Goal: Task Accomplishment & Management: Use online tool/utility

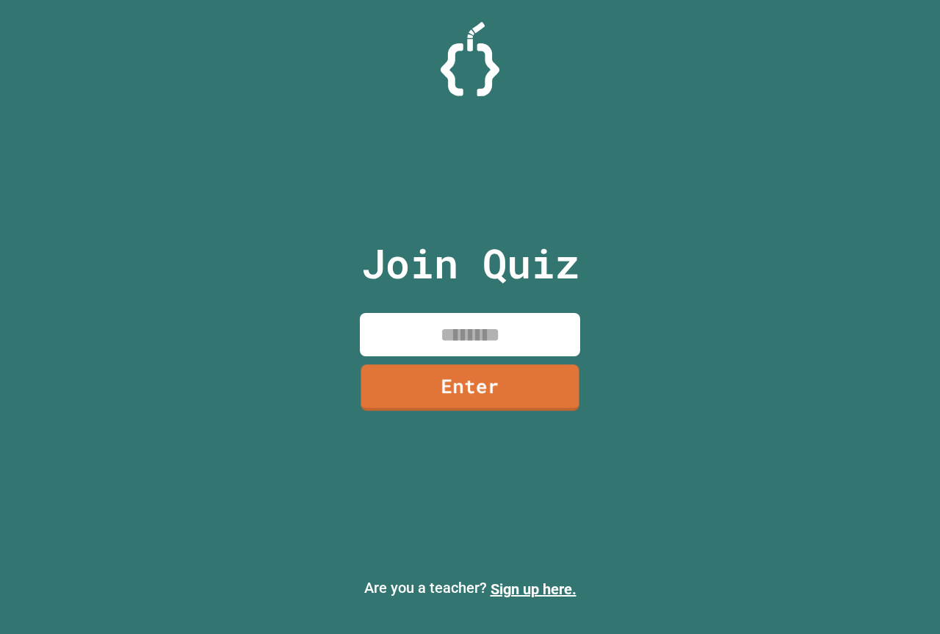
click at [538, 315] on input at bounding box center [470, 334] width 220 height 43
type input "********"
click at [508, 369] on link "Enter" at bounding box center [469, 387] width 223 height 48
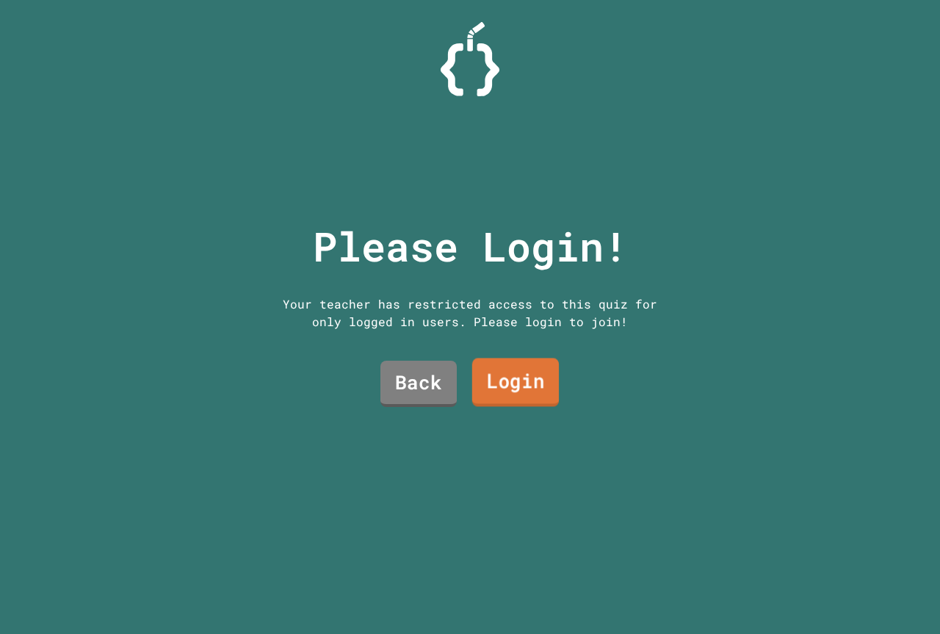
click at [490, 377] on link "Login" at bounding box center [515, 382] width 87 height 48
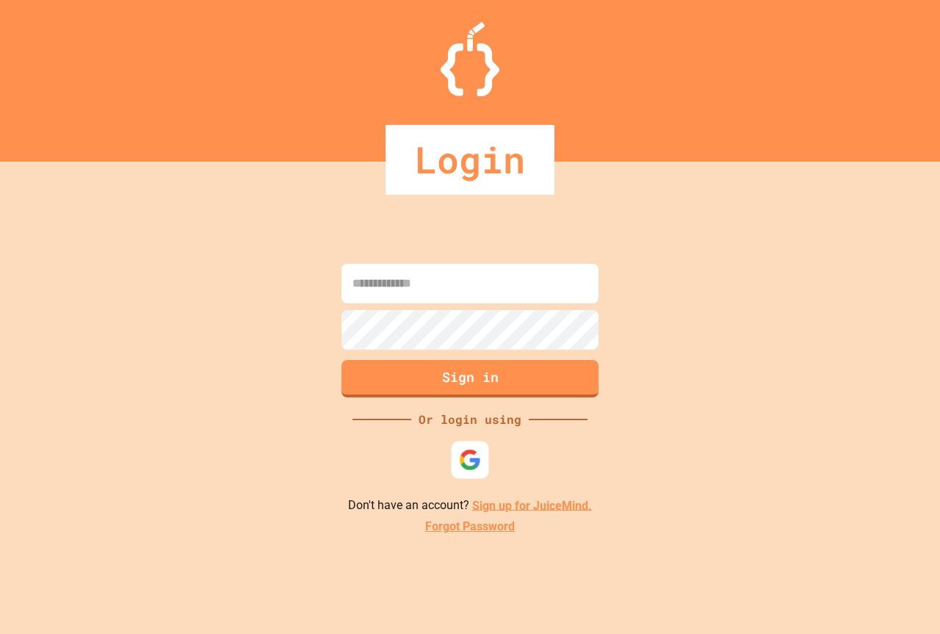
click at [472, 445] on div at bounding box center [469, 459] width 37 height 37
click at [470, 448] on img at bounding box center [470, 459] width 24 height 24
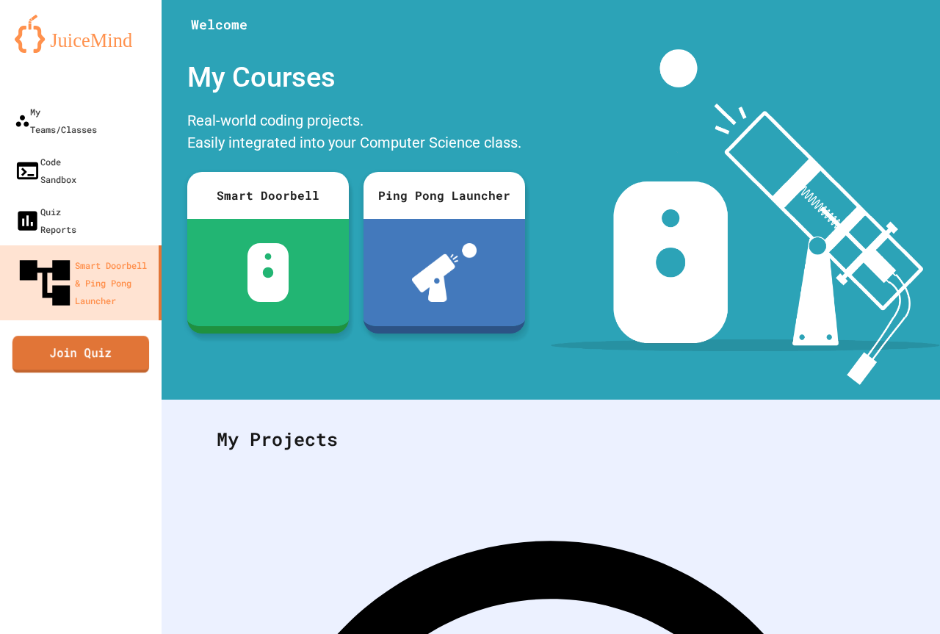
click at [109, 336] on link "Join Quiz" at bounding box center [80, 354] width 137 height 37
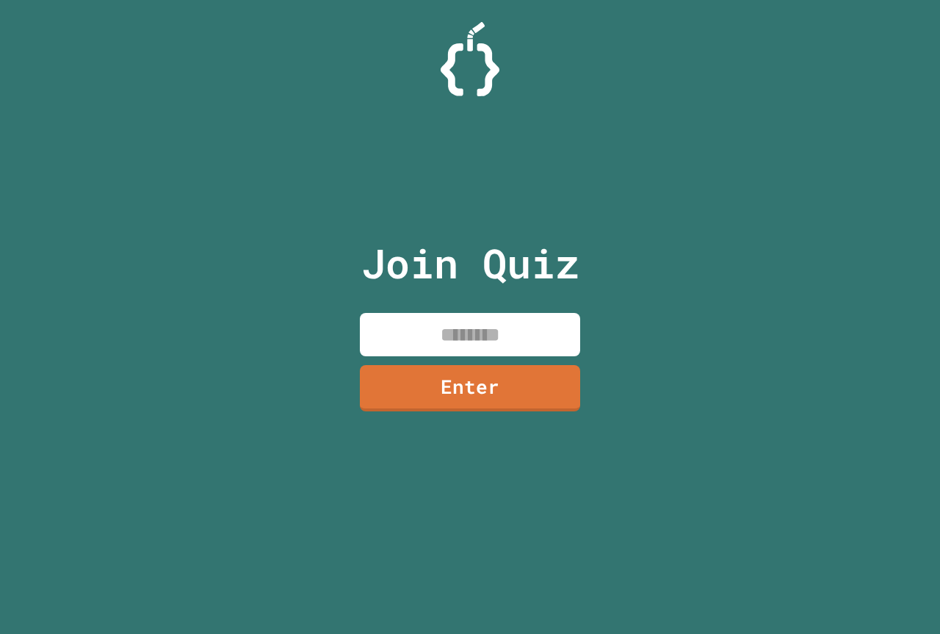
click at [400, 333] on input at bounding box center [470, 334] width 220 height 43
type input "********"
click at [548, 384] on link "Enter" at bounding box center [469, 386] width 217 height 48
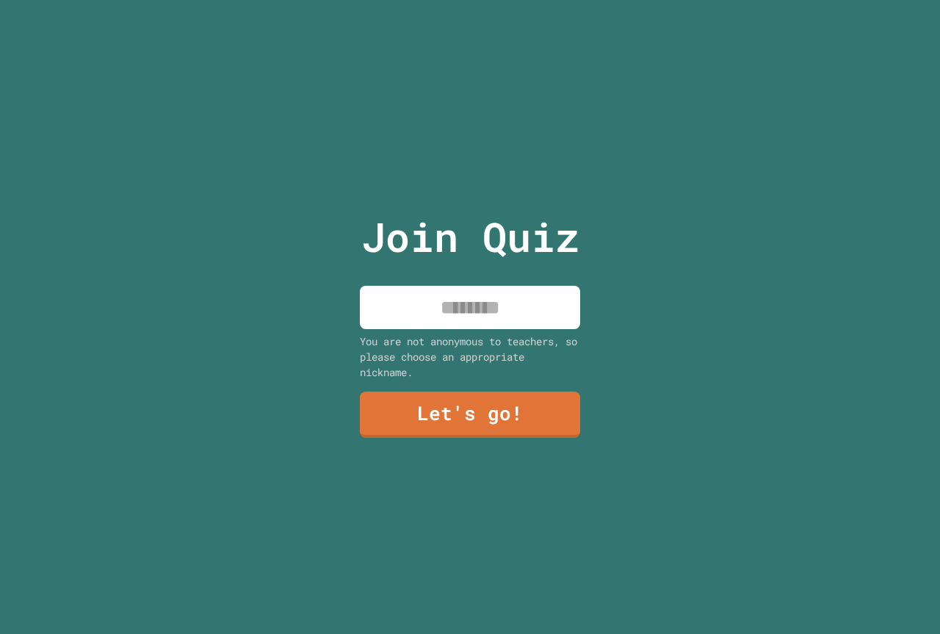
click at [472, 292] on input at bounding box center [470, 307] width 220 height 43
type input "**********"
click at [547, 425] on link "Let's go!" at bounding box center [470, 415] width 220 height 46
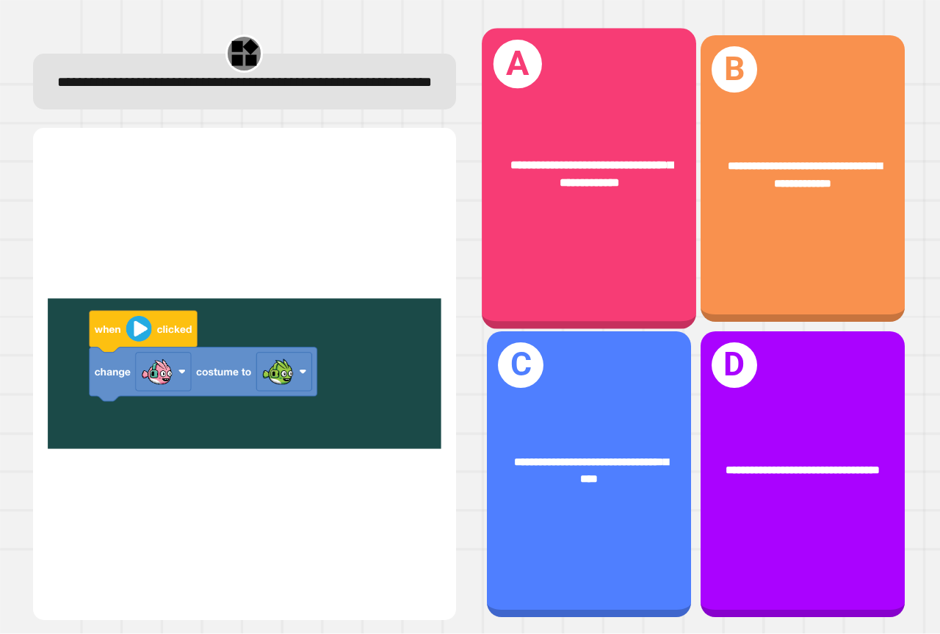
click at [604, 104] on div "**********" at bounding box center [589, 179] width 214 height 300
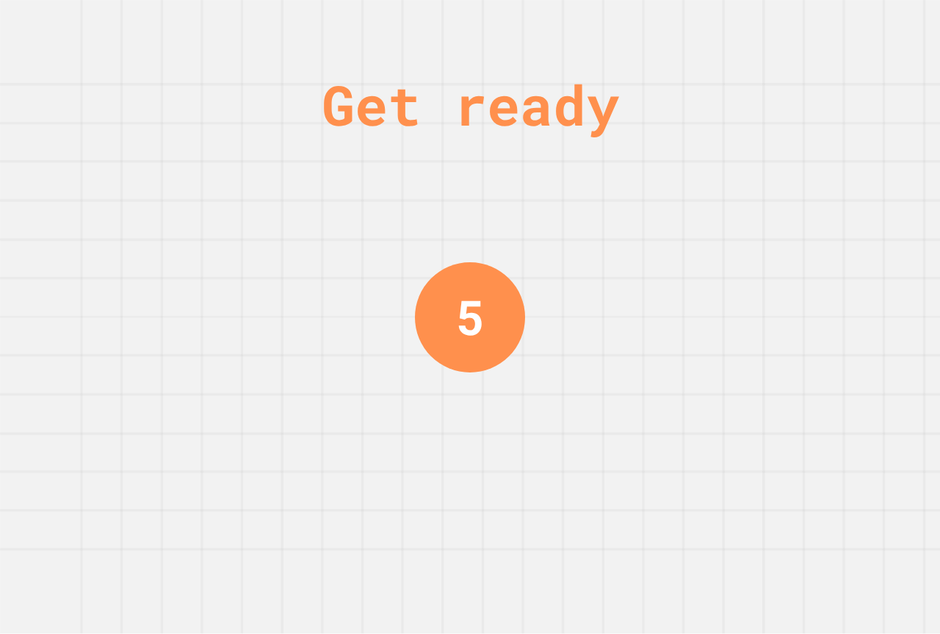
click at [368, 305] on div "Get ready 5" at bounding box center [470, 317] width 940 height 634
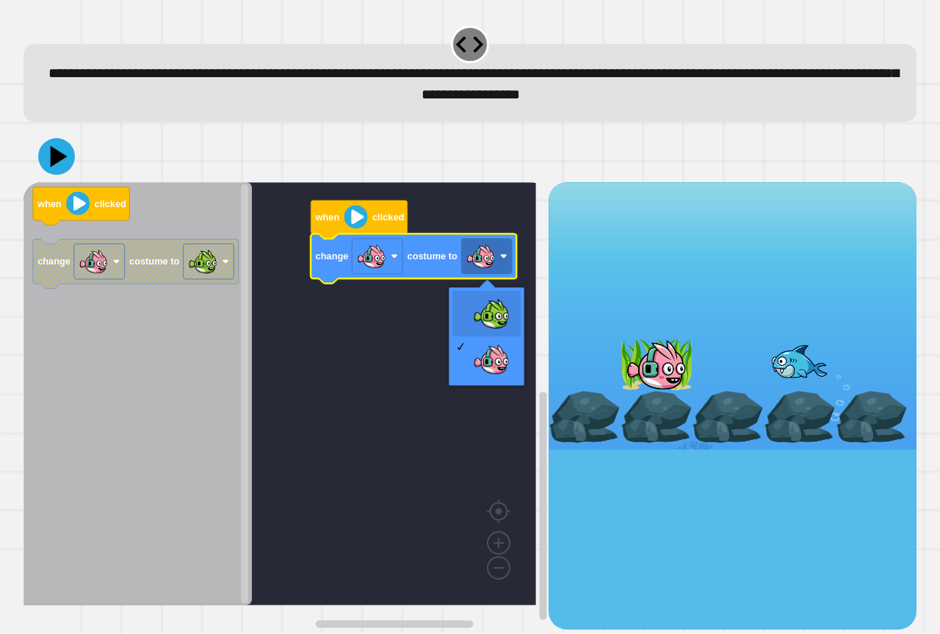
drag, startPoint x: 506, startPoint y: 306, endPoint x: 391, endPoint y: 284, distance: 117.4
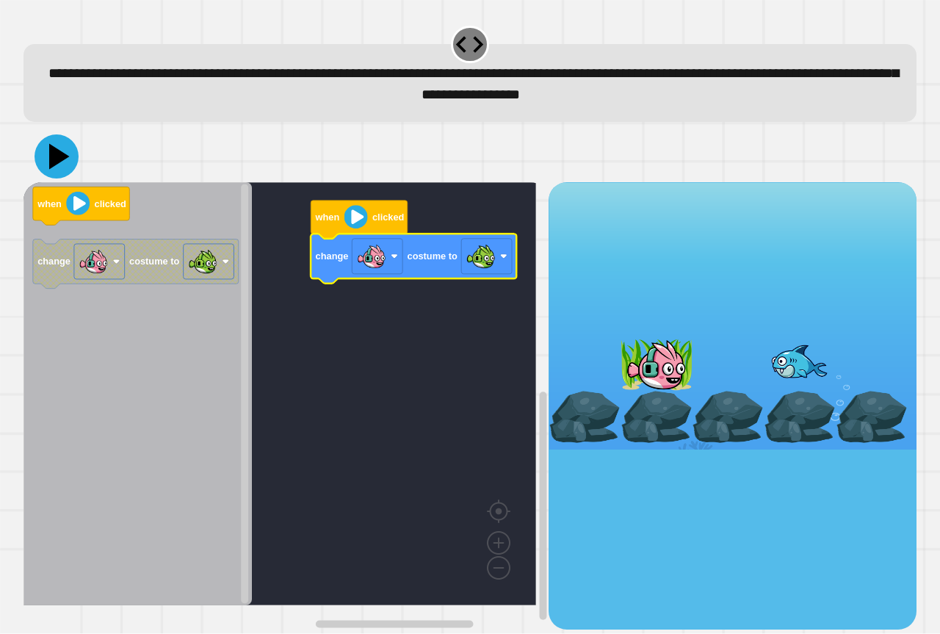
click at [64, 161] on icon at bounding box center [57, 156] width 44 height 44
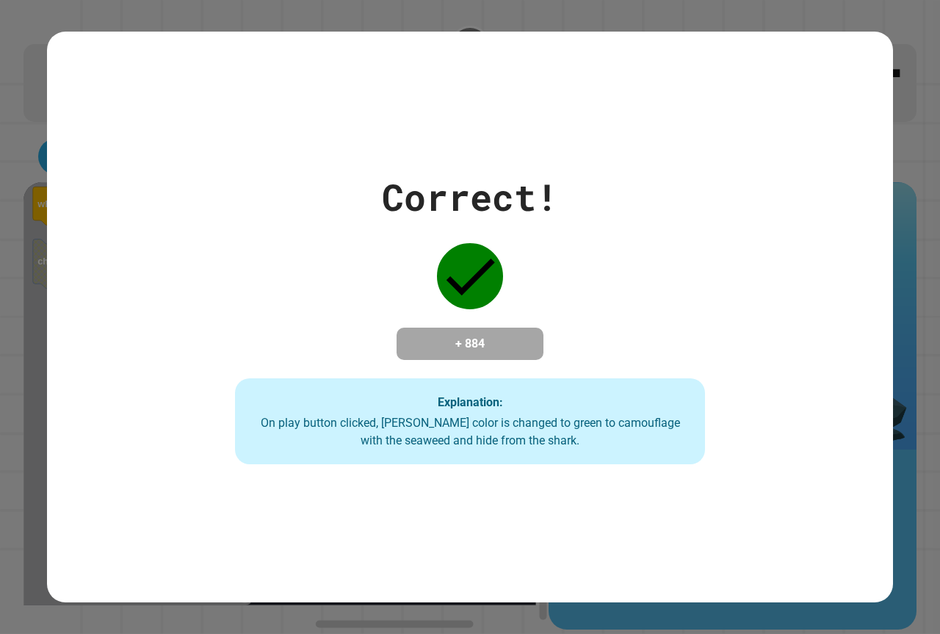
click at [439, 335] on h4 "+ 884" at bounding box center [470, 344] width 118 height 18
drag, startPoint x: 439, startPoint y: 314, endPoint x: 447, endPoint y: 258, distance: 57.2
click at [447, 266] on div "Correct! + 884 Explanation: On play button clicked, [PERSON_NAME] color is chan…" at bounding box center [470, 317] width 671 height 295
click at [447, 258] on icon at bounding box center [470, 276] width 66 height 66
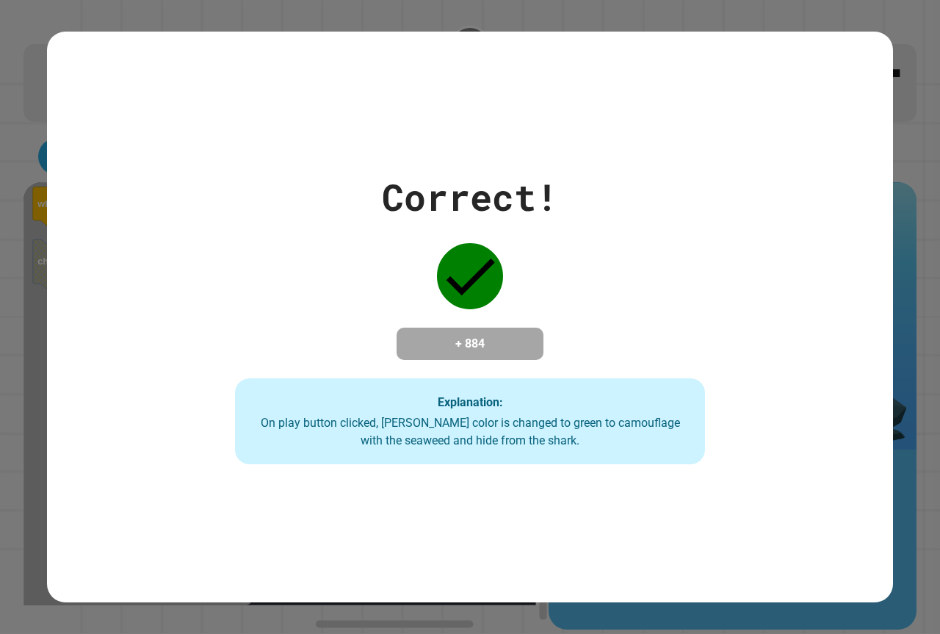
click at [456, 243] on icon at bounding box center [470, 276] width 66 height 66
click at [458, 243] on icon at bounding box center [470, 276] width 66 height 66
click at [908, 37] on div "Correct! + 884 Explanation: On play button clicked, [PERSON_NAME] color is chan…" at bounding box center [470, 317] width 940 height 634
click at [851, 56] on div "Correct! + 884 Explanation: On play button clicked, [PERSON_NAME] color is chan…" at bounding box center [470, 317] width 846 height 571
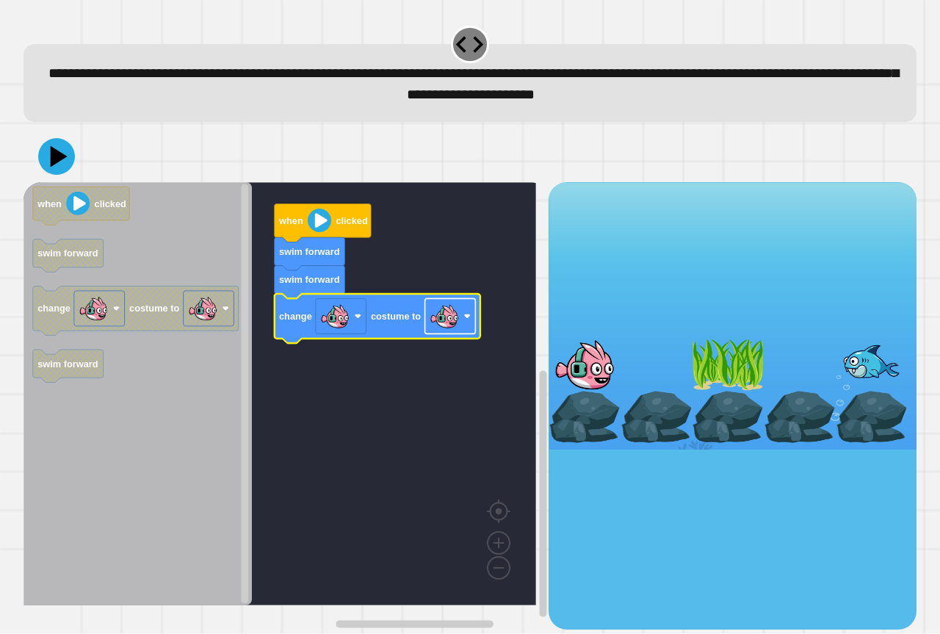
click at [440, 319] on image "Blockly Workspace" at bounding box center [444, 316] width 29 height 29
click at [57, 173] on icon at bounding box center [57, 156] width 44 height 44
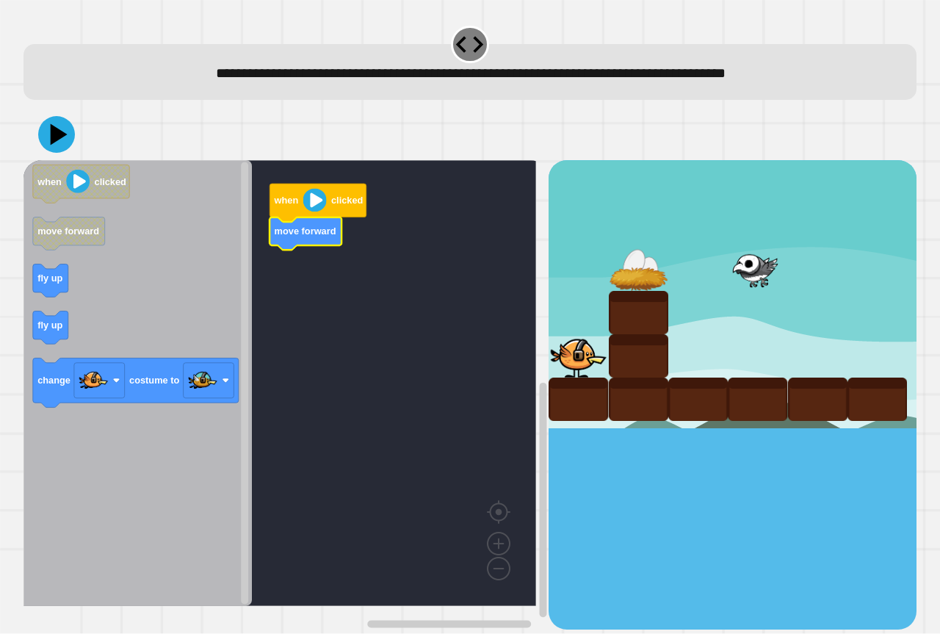
click at [300, 264] on rect "Blockly Workspace" at bounding box center [280, 383] width 513 height 446
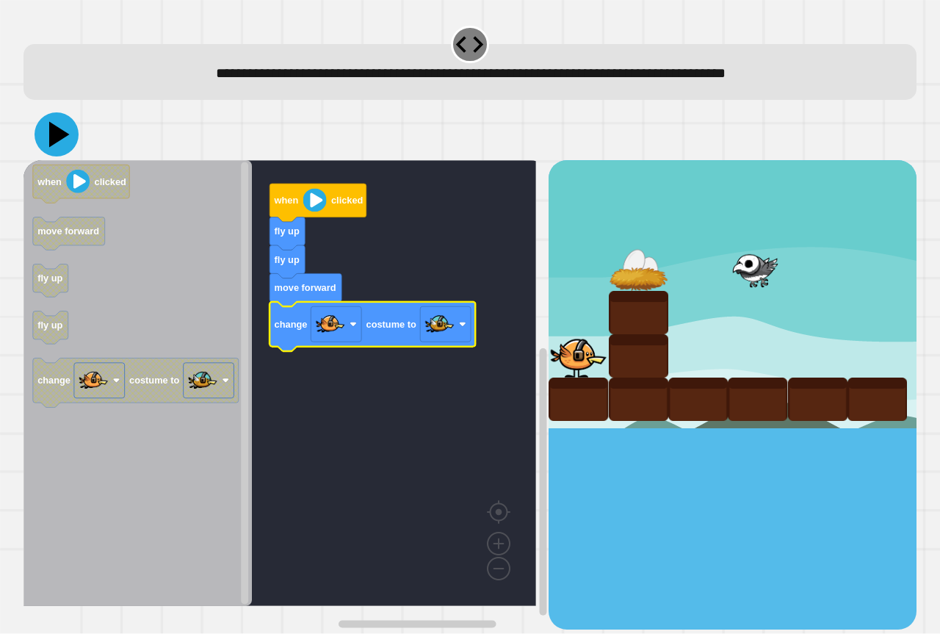
click at [53, 145] on icon at bounding box center [59, 135] width 21 height 26
click at [444, 331] on image "Blockly Workspace" at bounding box center [439, 324] width 29 height 29
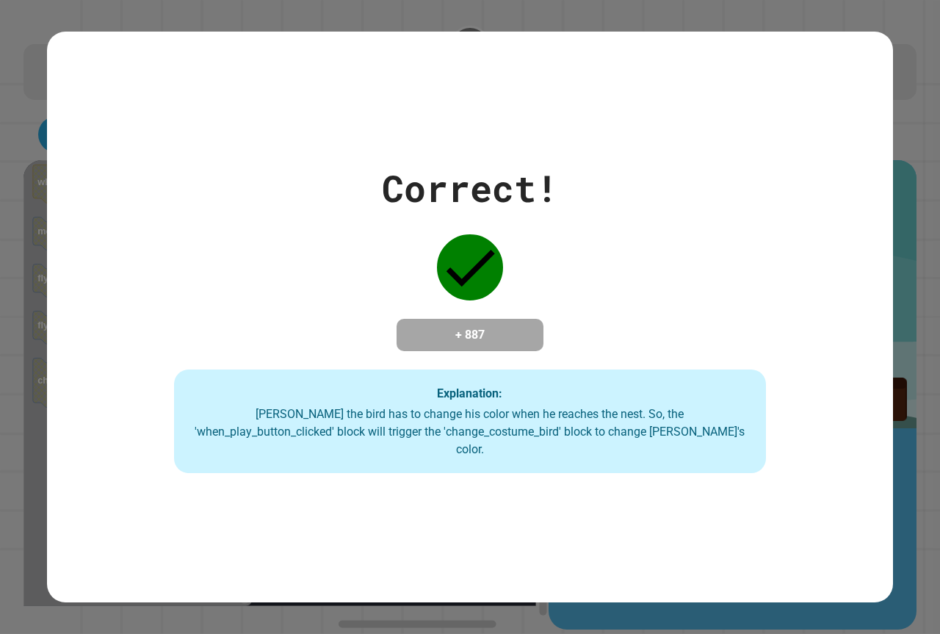
click at [770, 275] on div "Correct! + 887 Explanation: [PERSON_NAME] the bird has to change his color when…" at bounding box center [470, 317] width 846 height 313
drag, startPoint x: 770, startPoint y: 275, endPoint x: 776, endPoint y: 334, distance: 59.8
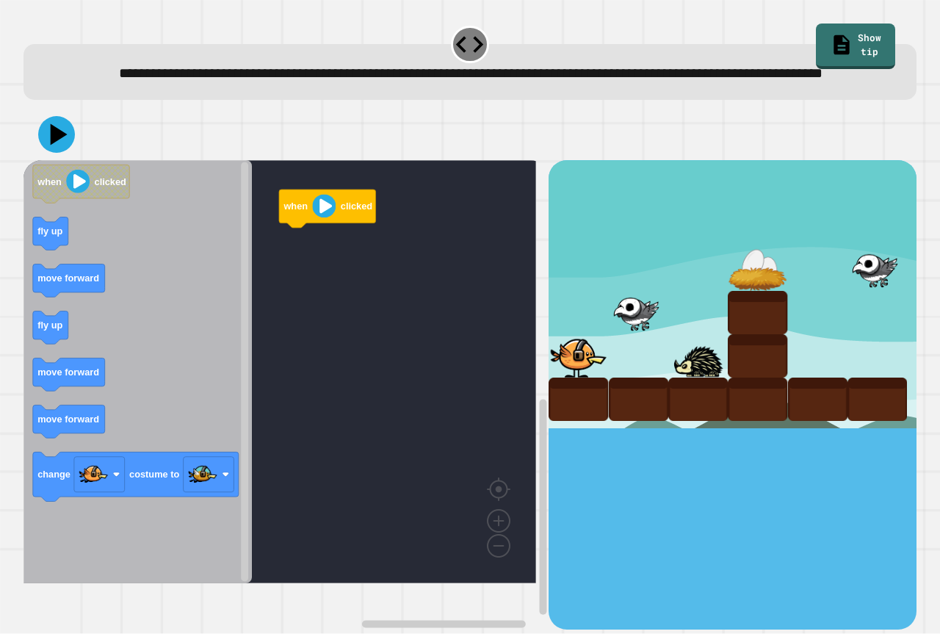
drag, startPoint x: 776, startPoint y: 334, endPoint x: 591, endPoint y: 266, distance: 196.6
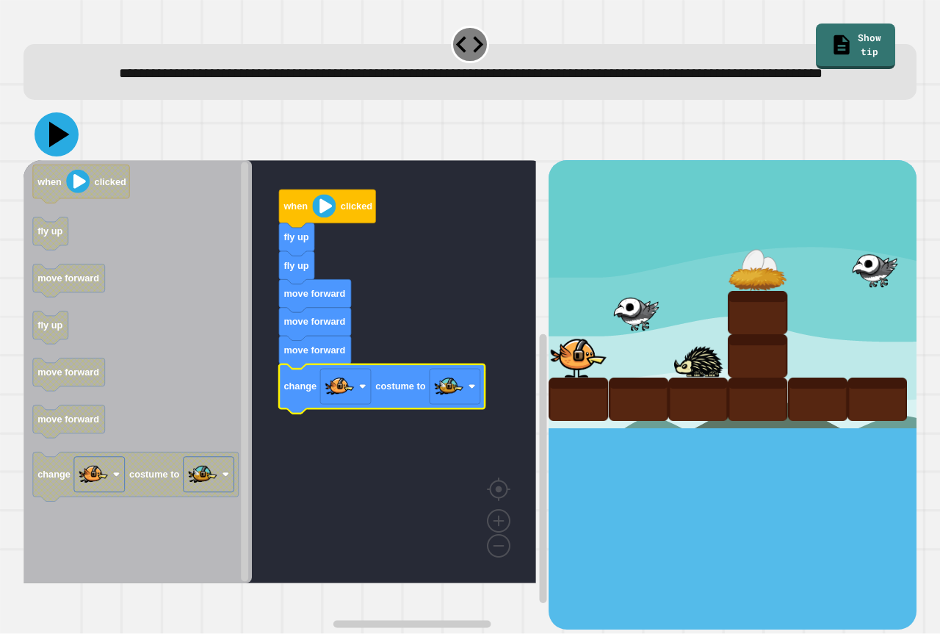
click at [45, 154] on icon at bounding box center [57, 134] width 44 height 44
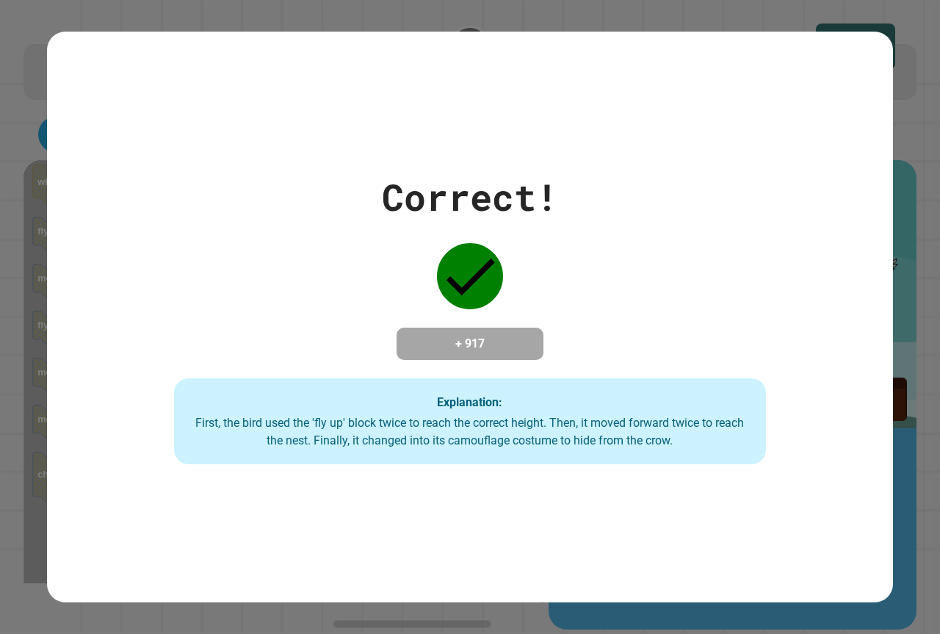
click at [597, 418] on div "First, the bird used the 'fly up' block twice to reach the correct height. Then…" at bounding box center [470, 431] width 563 height 35
click at [559, 338] on div "Correct! + 917 Explanation: First, the bird used the 'fly up' block twice to re…" at bounding box center [470, 317] width 846 height 295
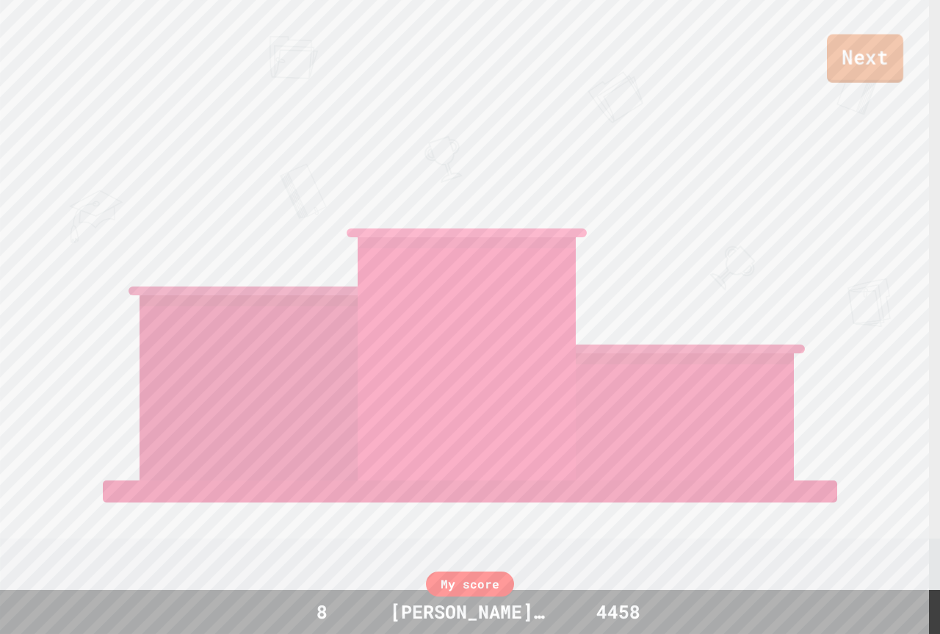
click at [872, 35] on link "Next" at bounding box center [865, 59] width 76 height 48
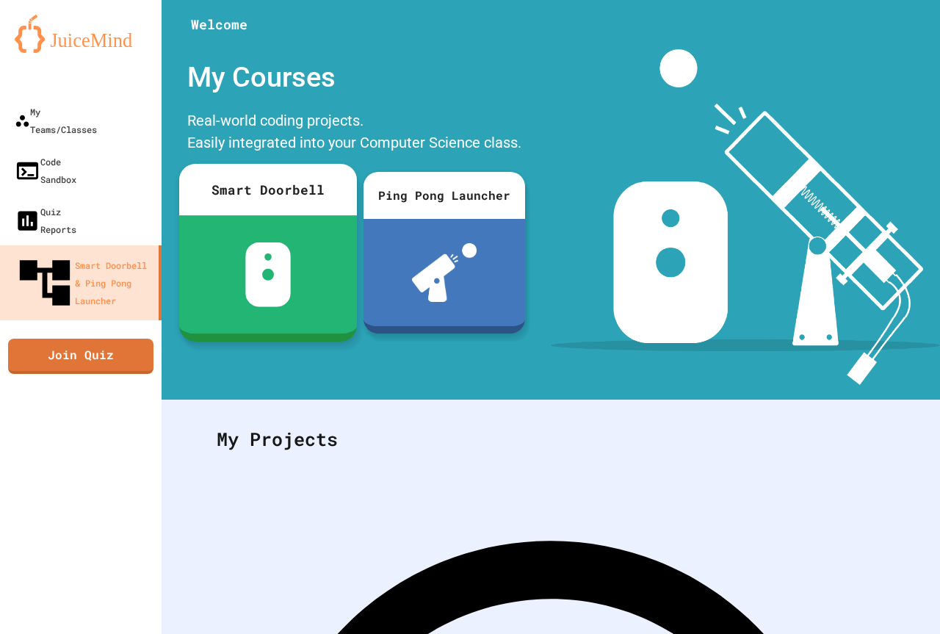
click at [215, 313] on div at bounding box center [268, 274] width 178 height 118
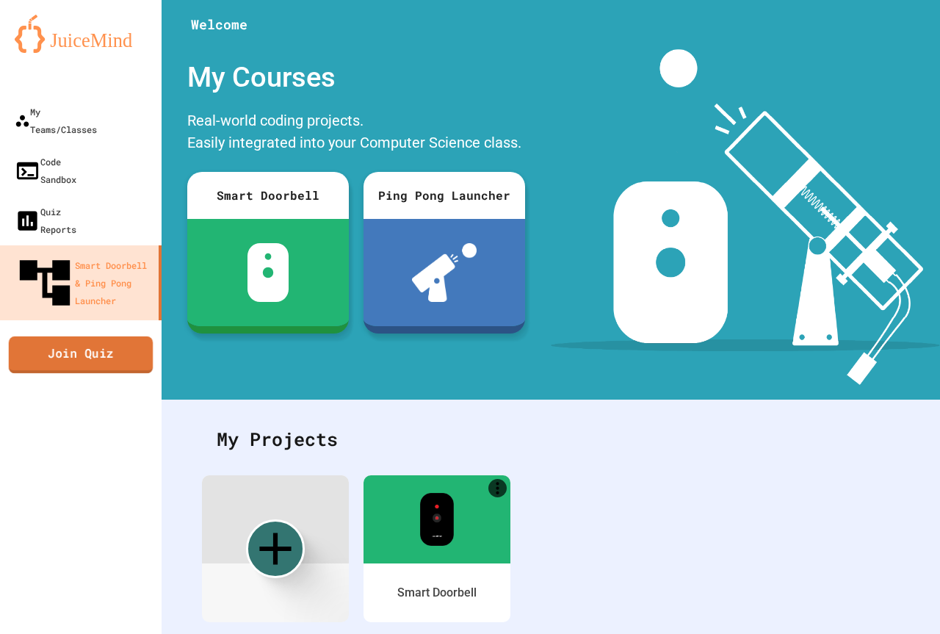
click at [99, 336] on link "Join Quiz" at bounding box center [81, 354] width 144 height 37
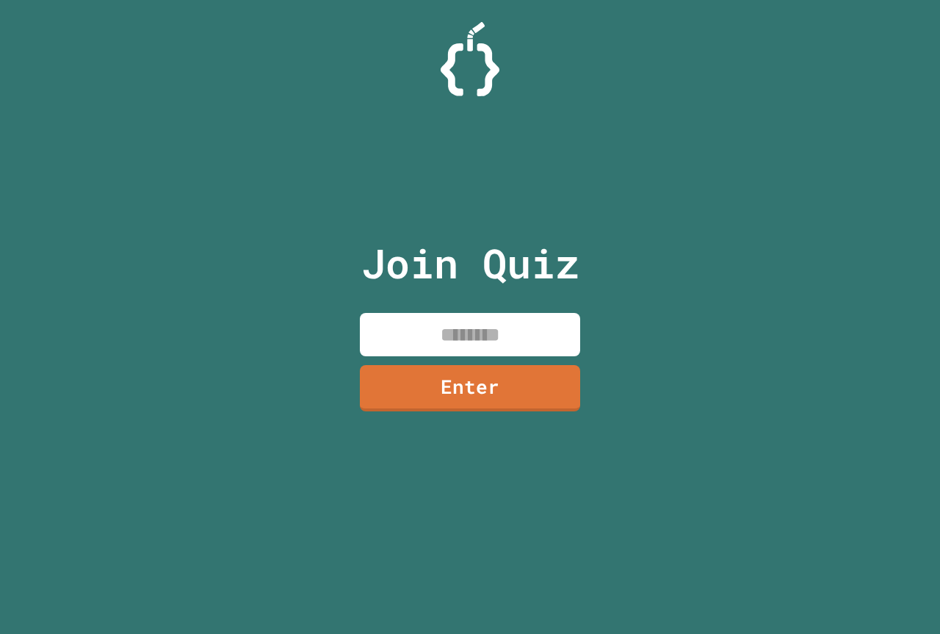
click at [499, 332] on input at bounding box center [470, 334] width 220 height 43
type input "********"
drag, startPoint x: 539, startPoint y: 408, endPoint x: 534, endPoint y: 389, distance: 19.8
click at [535, 401] on div "Join Quiz ******** Enter" at bounding box center [471, 317] width 248 height 560
click at [534, 389] on link "Enter" at bounding box center [469, 386] width 221 height 48
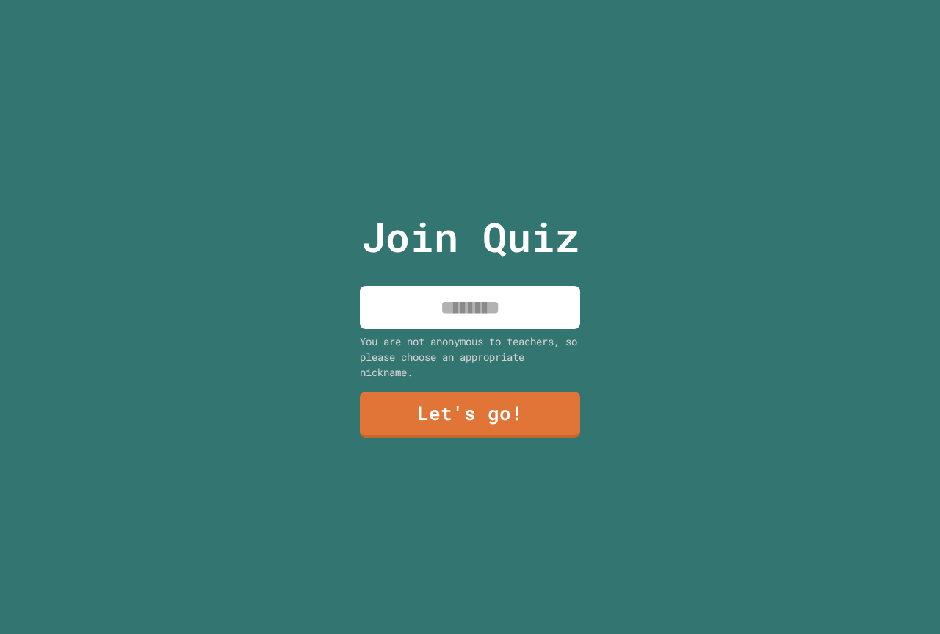
click at [505, 292] on input at bounding box center [470, 307] width 220 height 43
type input "**********"
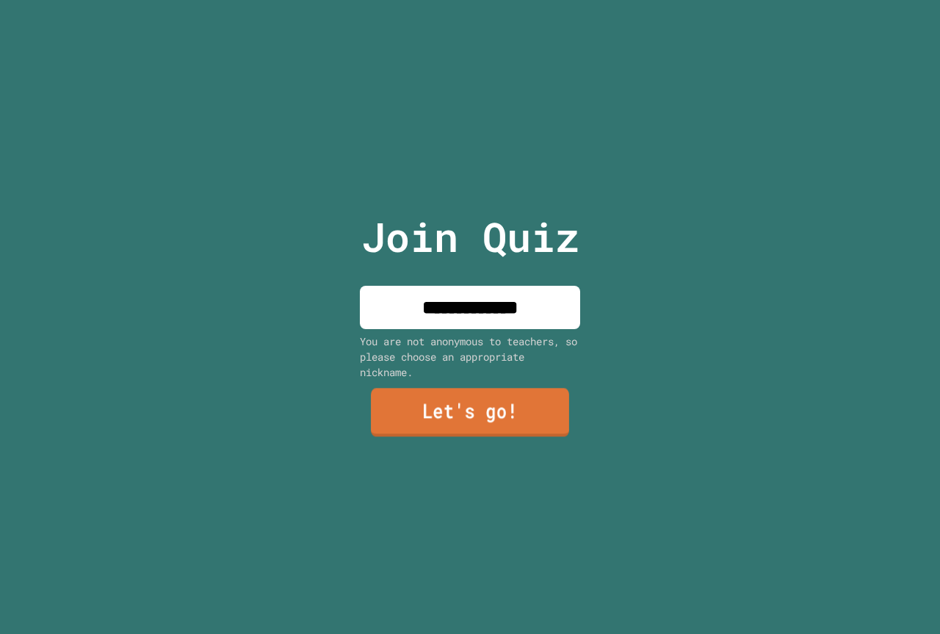
click at [519, 428] on link "Let's go!" at bounding box center [470, 413] width 198 height 48
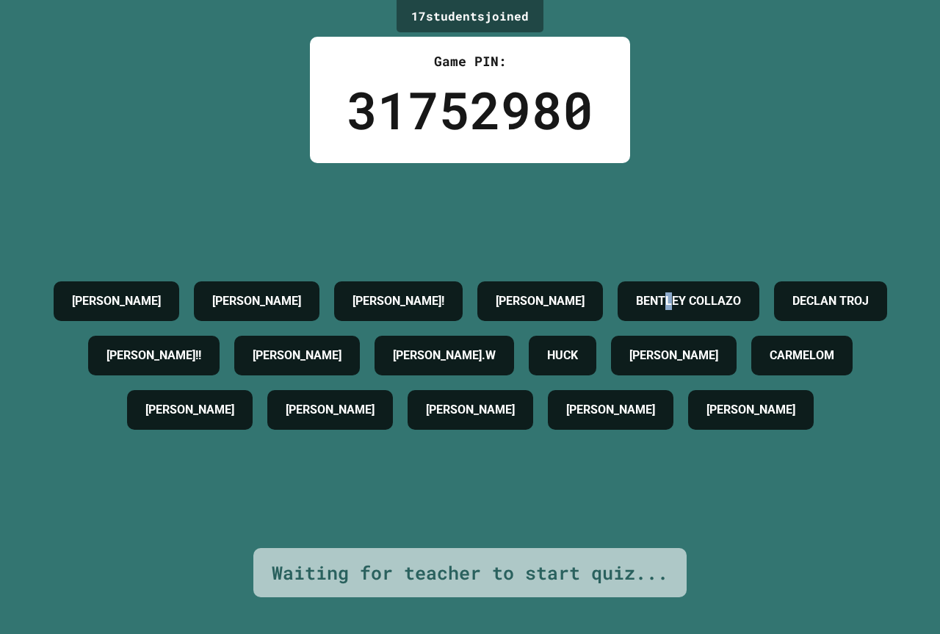
drag, startPoint x: 427, startPoint y: 264, endPoint x: 444, endPoint y: 291, distance: 31.8
click at [618, 291] on div "BENTLEY COLLAZO" at bounding box center [689, 301] width 142 height 40
drag, startPoint x: 486, startPoint y: 285, endPoint x: 504, endPoint y: 288, distance: 18.6
drag, startPoint x: 504, startPoint y: 288, endPoint x: 394, endPoint y: 291, distance: 109.5
drag, startPoint x: 394, startPoint y: 291, endPoint x: 590, endPoint y: 268, distance: 196.7
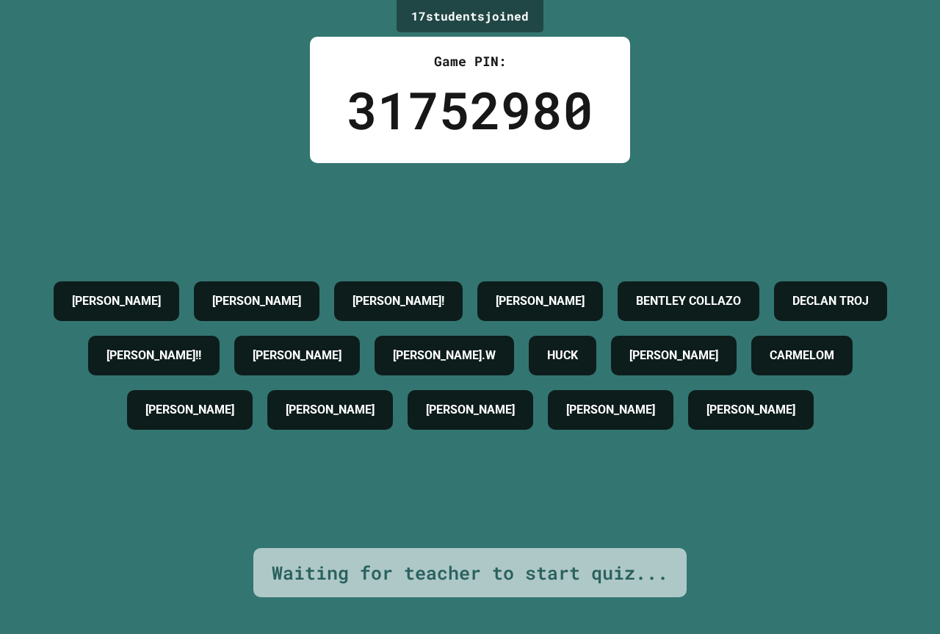
drag, startPoint x: 590, startPoint y: 268, endPoint x: 448, endPoint y: 275, distance: 142.0
drag, startPoint x: 448, startPoint y: 275, endPoint x: 776, endPoint y: 293, distance: 328.1
drag, startPoint x: 776, startPoint y: 293, endPoint x: 686, endPoint y: 220, distance: 115.4
drag, startPoint x: 686, startPoint y: 220, endPoint x: 620, endPoint y: 259, distance: 76.3
drag, startPoint x: 620, startPoint y: 259, endPoint x: 588, endPoint y: 278, distance: 37.5
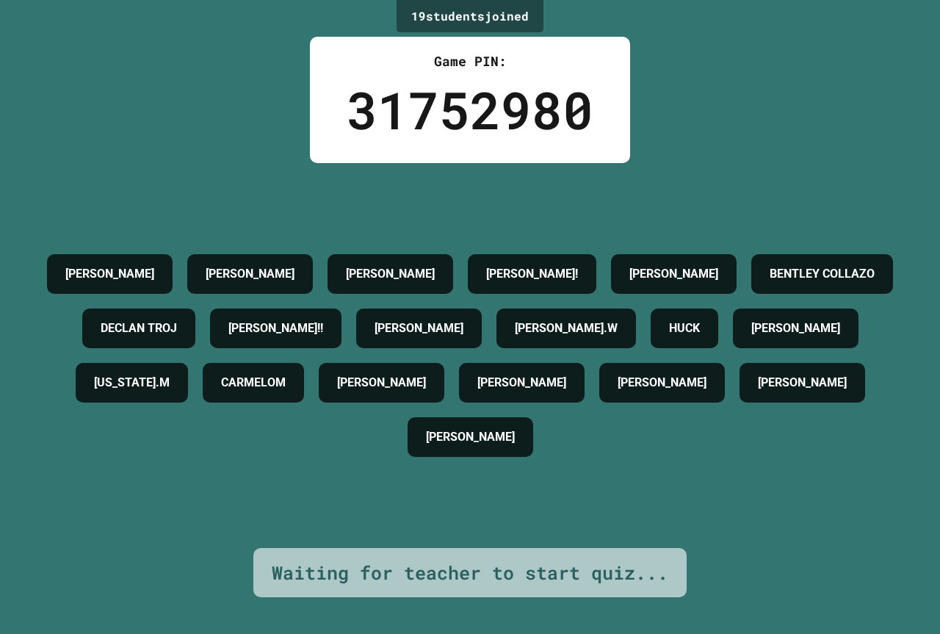
drag, startPoint x: 588, startPoint y: 278, endPoint x: 365, endPoint y: 253, distance: 223.9
drag, startPoint x: 365, startPoint y: 253, endPoint x: 320, endPoint y: 270, distance: 47.6
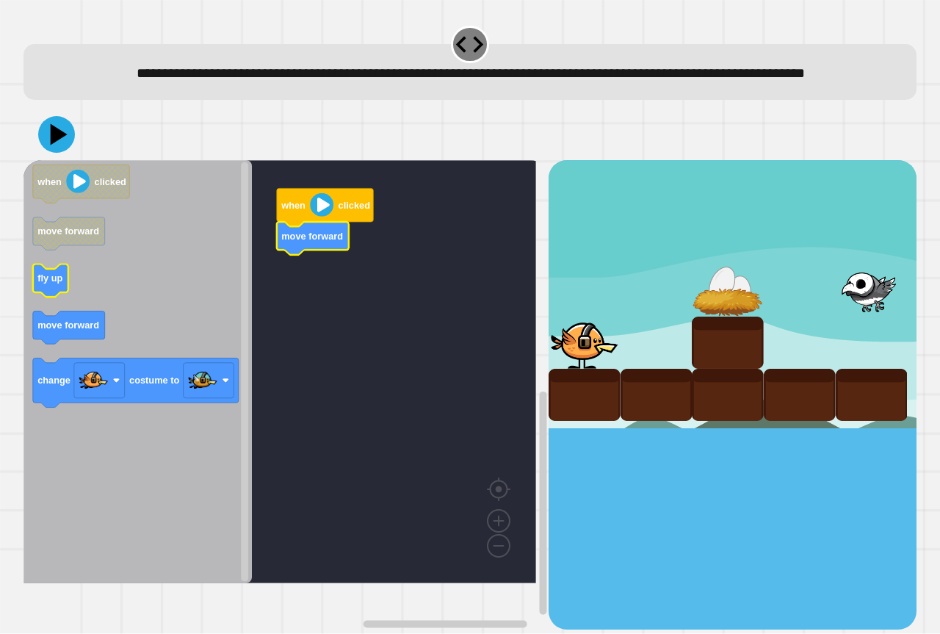
click at [54, 300] on icon "when clicked move forward fly up move forward change costume to" at bounding box center [138, 371] width 228 height 423
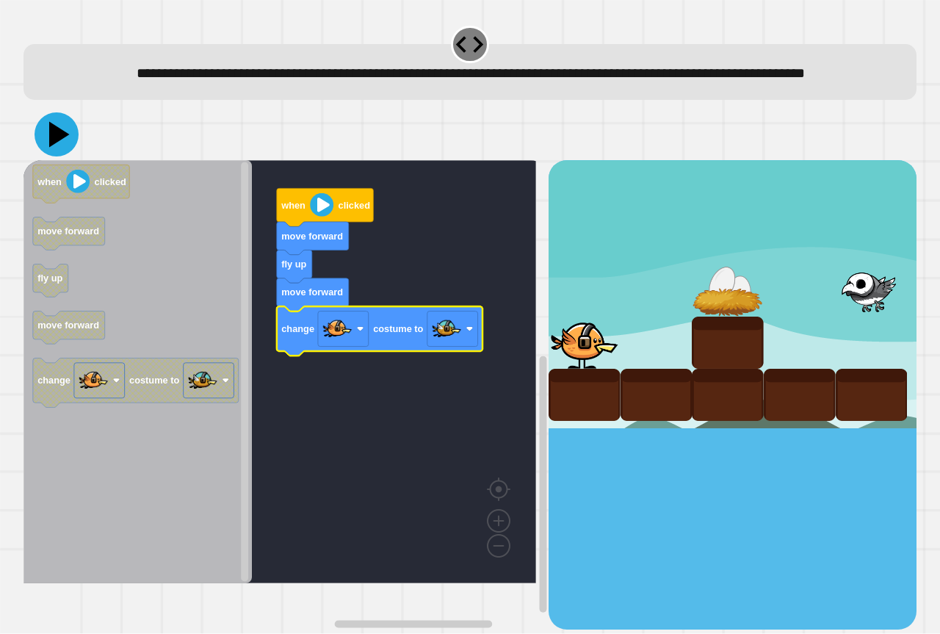
drag, startPoint x: 73, startPoint y: 156, endPoint x: 201, endPoint y: 149, distance: 128.0
click at [78, 156] on button at bounding box center [57, 134] width 44 height 44
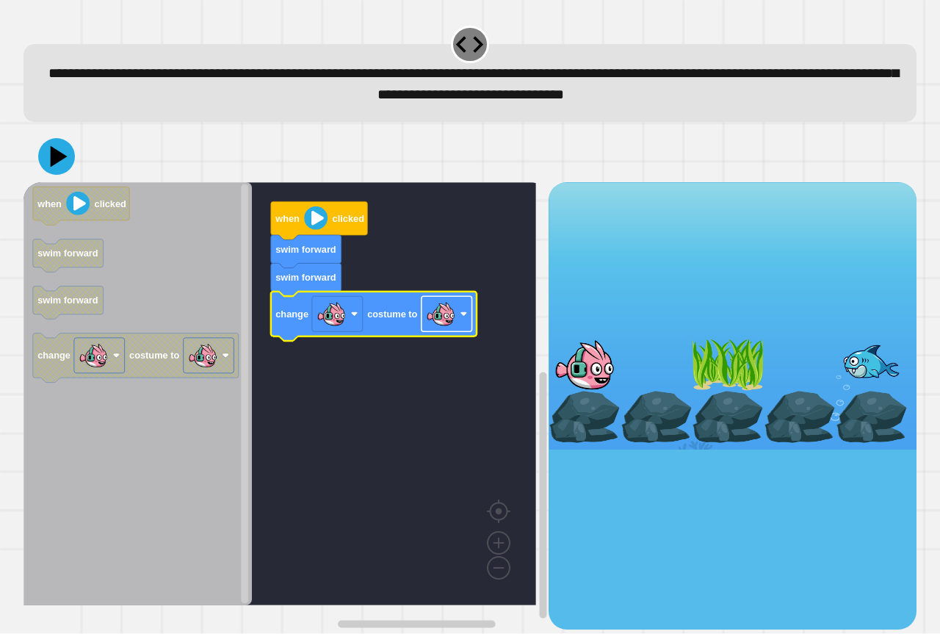
click at [436, 308] on image "Blockly Workspace" at bounding box center [440, 314] width 29 height 29
click at [35, 159] on div at bounding box center [470, 156] width 893 height 51
click at [43, 157] on icon at bounding box center [57, 156] width 44 height 44
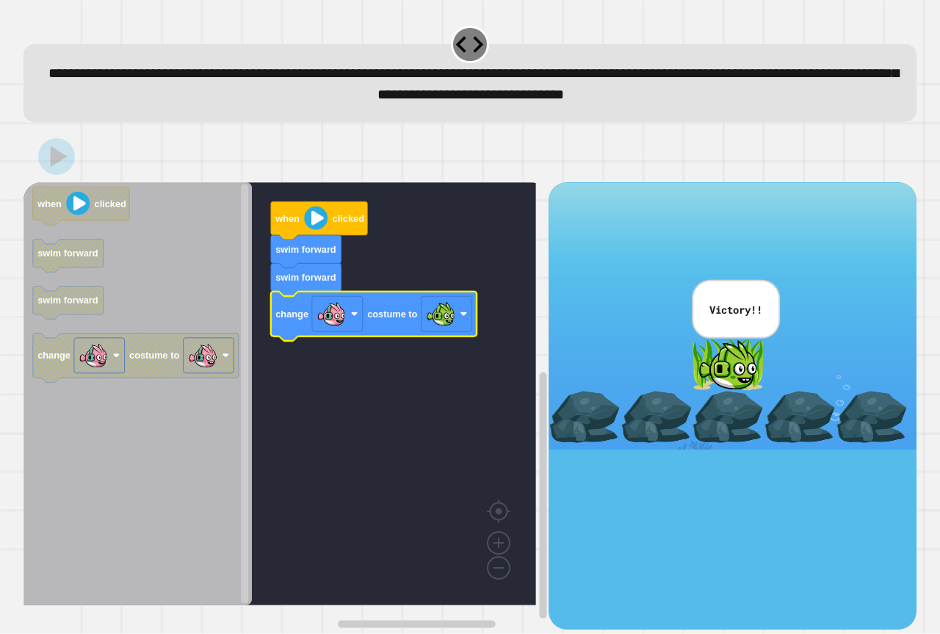
drag, startPoint x: 673, startPoint y: 340, endPoint x: 665, endPoint y: 334, distance: 10.0
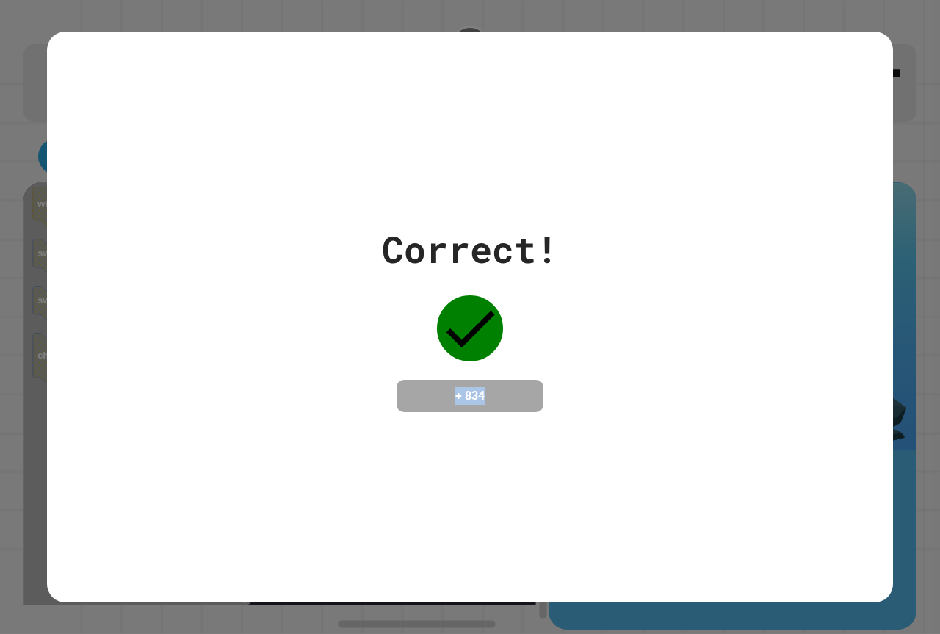
click at [669, 333] on div "Correct! + 834" at bounding box center [470, 317] width 846 height 190
drag, startPoint x: 643, startPoint y: 331, endPoint x: 636, endPoint y: 328, distance: 7.6
click at [642, 331] on div "Correct! + 834" at bounding box center [470, 317] width 846 height 190
click at [533, 350] on div "Correct! + 834" at bounding box center [470, 317] width 176 height 190
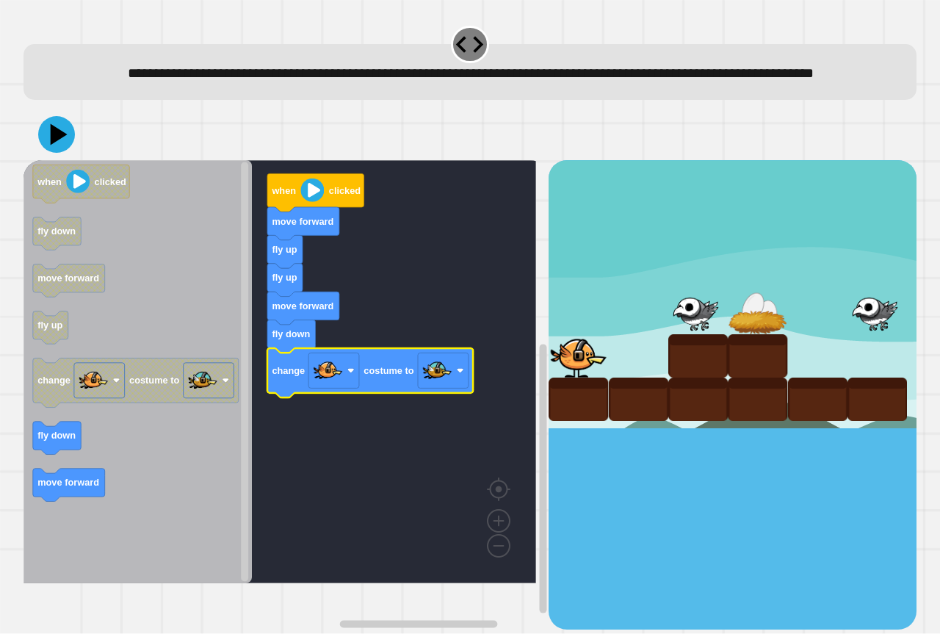
click at [87, 146] on div at bounding box center [470, 134] width 893 height 51
drag, startPoint x: 59, startPoint y: 161, endPoint x: 48, endPoint y: 164, distance: 11.4
click at [50, 156] on icon at bounding box center [57, 134] width 44 height 44
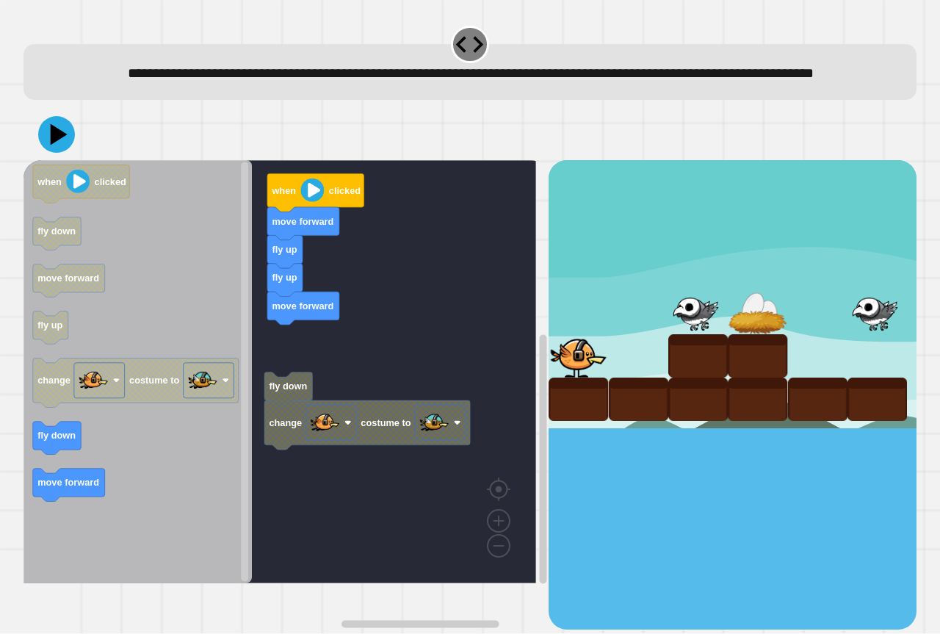
click at [146, 340] on icon "when clicked fly down move forward fly up change costume to fly down move forwa…" at bounding box center [138, 371] width 228 height 423
click at [105, 489] on icon "Blockly Workspace" at bounding box center [138, 371] width 228 height 423
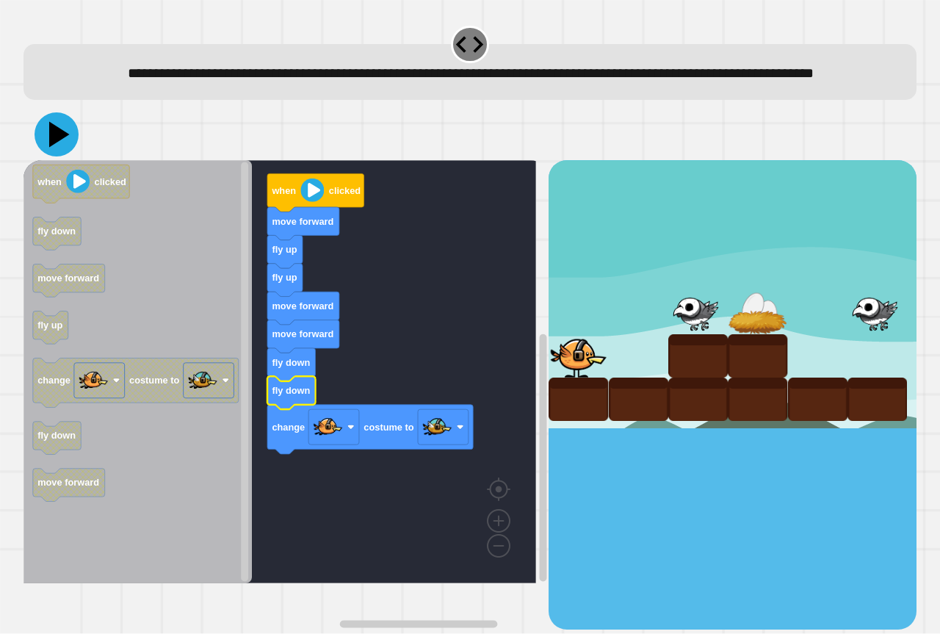
click at [59, 156] on icon at bounding box center [57, 134] width 44 height 44
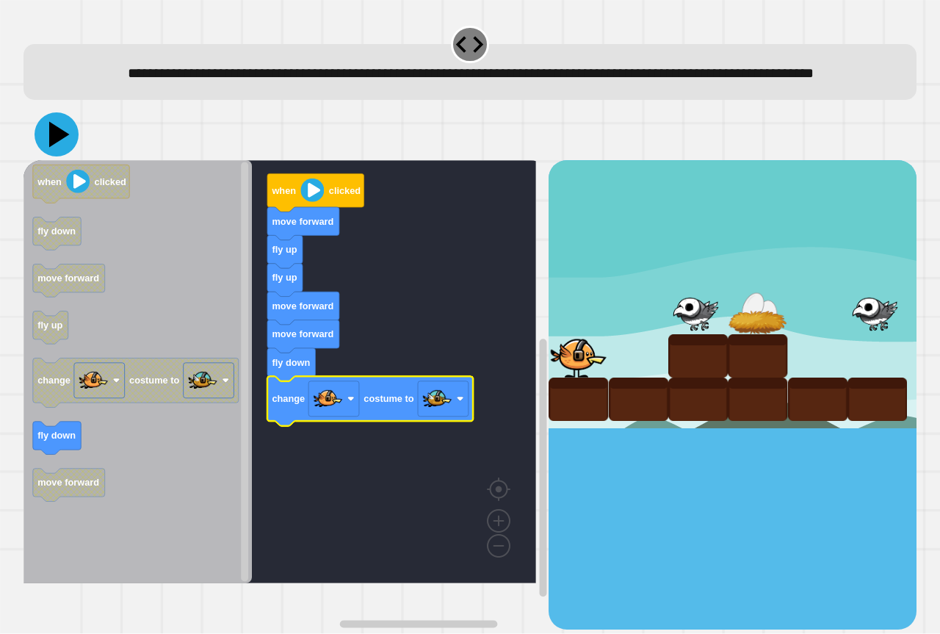
click at [59, 156] on icon at bounding box center [57, 134] width 44 height 44
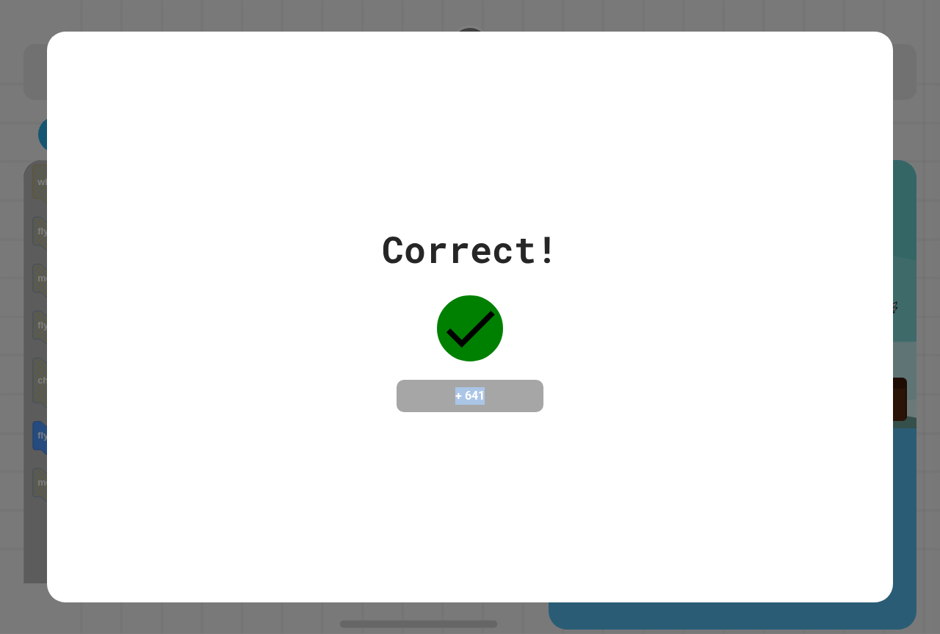
click at [513, 354] on div "Correct! + 641" at bounding box center [470, 317] width 176 height 190
drag, startPoint x: 511, startPoint y: 354, endPoint x: 518, endPoint y: 348, distance: 9.4
click at [510, 354] on div "Correct! + 641" at bounding box center [470, 317] width 176 height 190
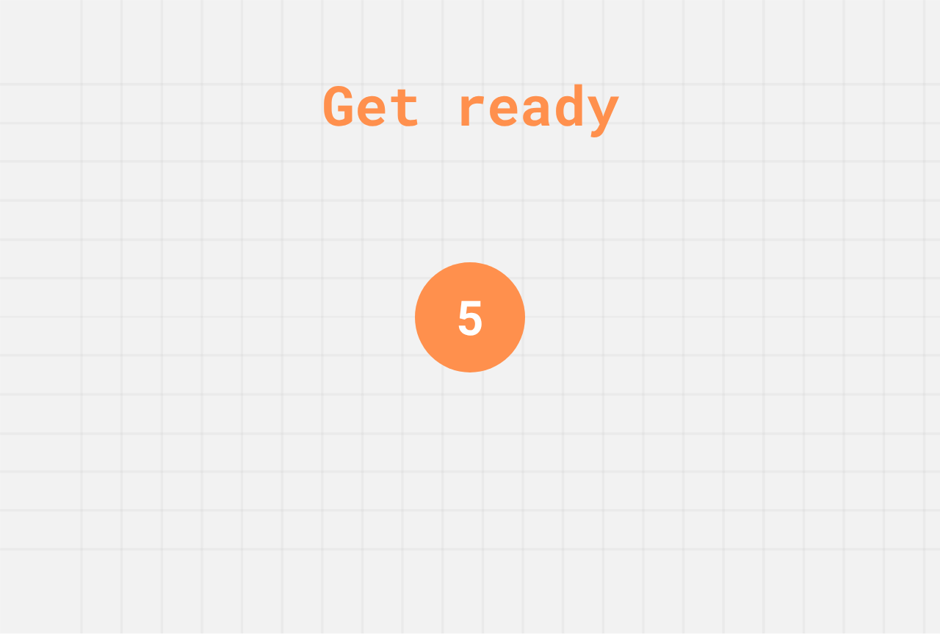
drag, startPoint x: 467, startPoint y: 320, endPoint x: 392, endPoint y: 450, distance: 150.4
click at [424, 410] on div "Get ready 5" at bounding box center [470, 317] width 110 height 634
drag, startPoint x: 392, startPoint y: 450, endPoint x: 271, endPoint y: 483, distance: 124.9
click at [283, 483] on div "Get ready 4" at bounding box center [470, 317] width 940 height 634
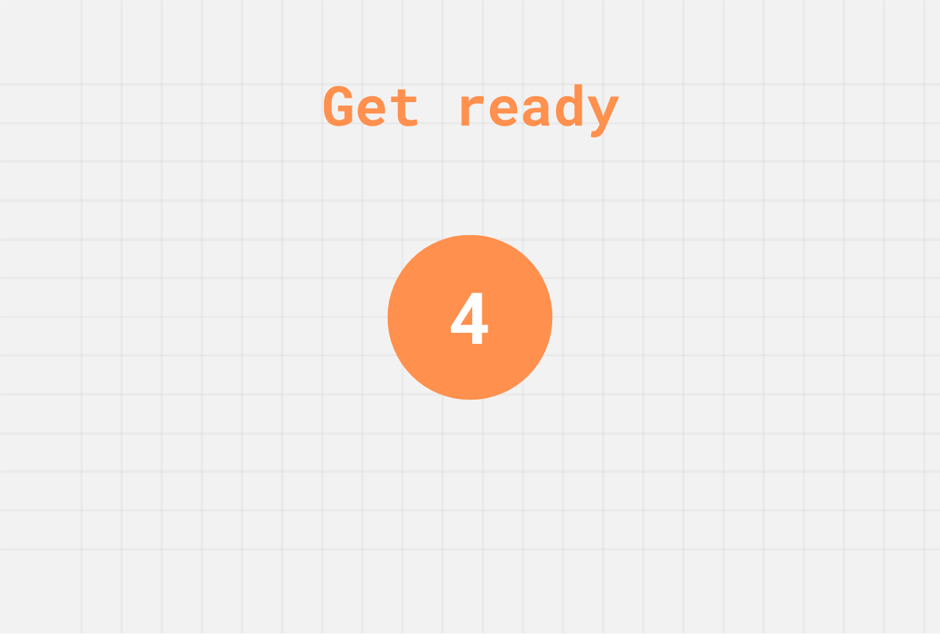
click at [271, 483] on div "Get ready 4" at bounding box center [470, 317] width 940 height 634
drag, startPoint x: 519, startPoint y: 143, endPoint x: 501, endPoint y: 140, distance: 17.8
click at [504, 145] on div "Get ready" at bounding box center [470, 104] width 297 height 83
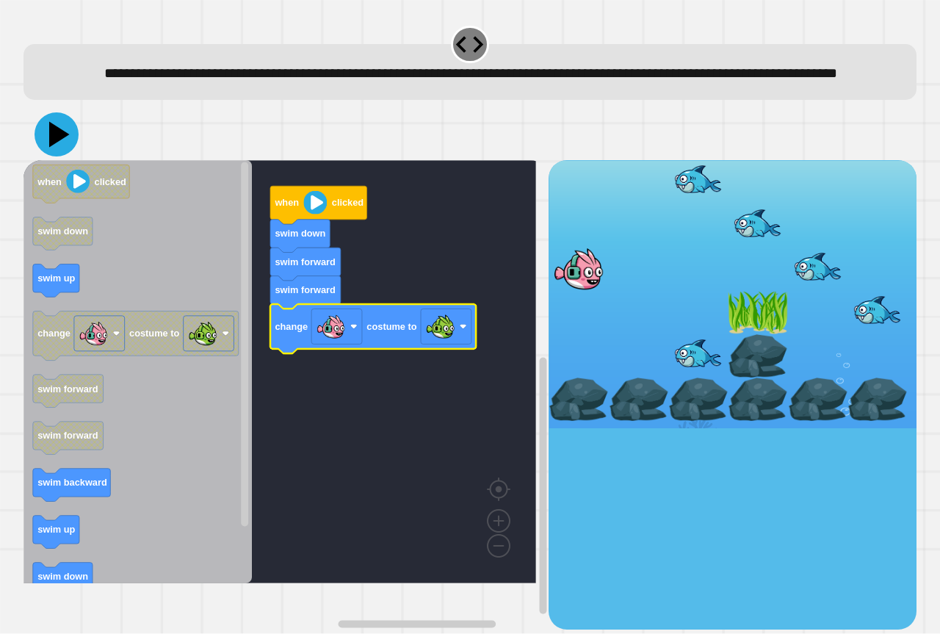
click at [57, 148] on icon at bounding box center [59, 135] width 21 height 26
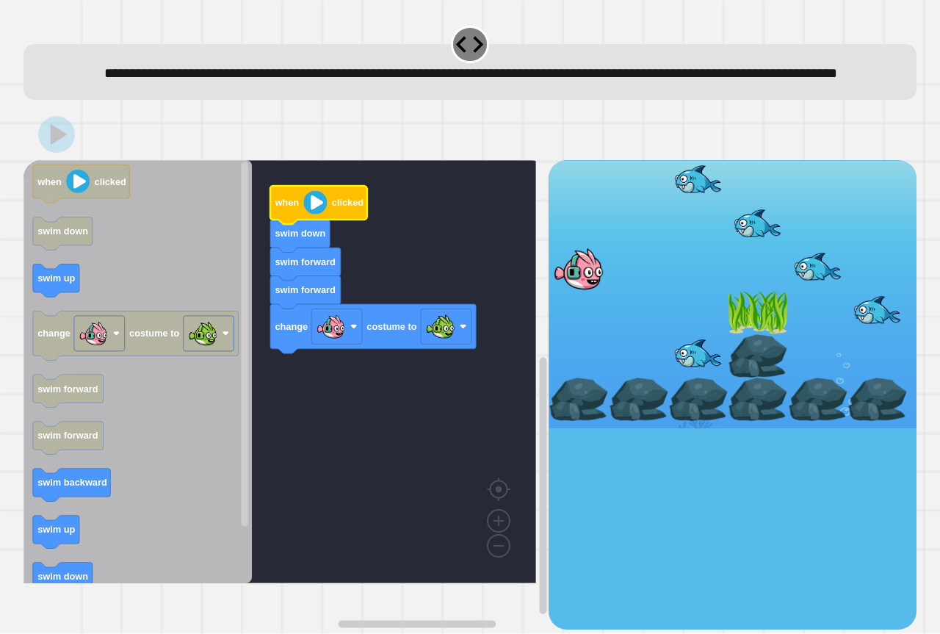
click at [325, 214] on image "Blockly Workspace" at bounding box center [315, 203] width 24 height 24
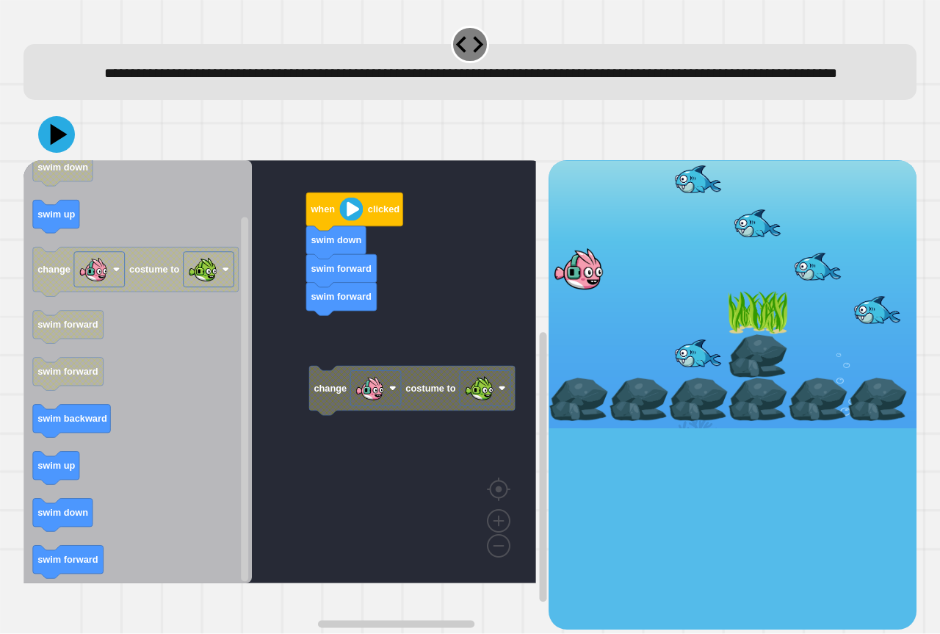
click at [257, 406] on div "when clicked swim down swim forward swim forward change costume to when clicked…" at bounding box center [286, 394] width 525 height 469
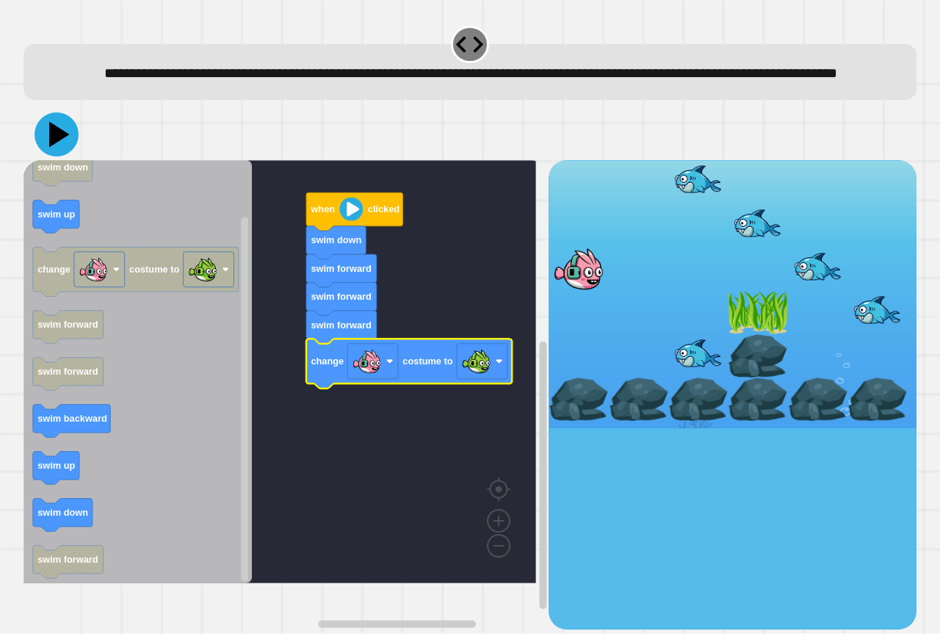
click at [60, 156] on icon at bounding box center [57, 134] width 44 height 44
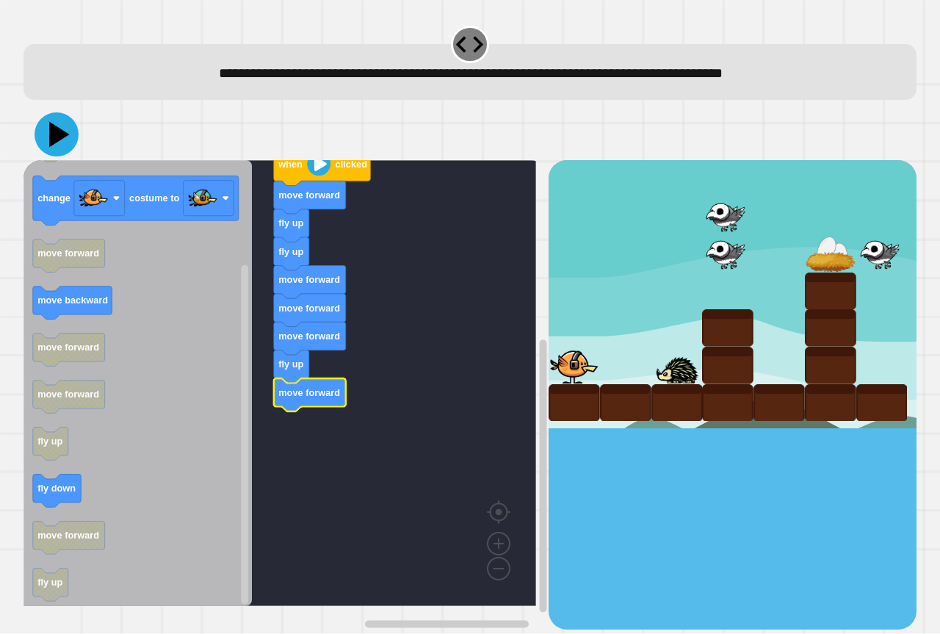
click at [54, 137] on icon at bounding box center [59, 135] width 21 height 26
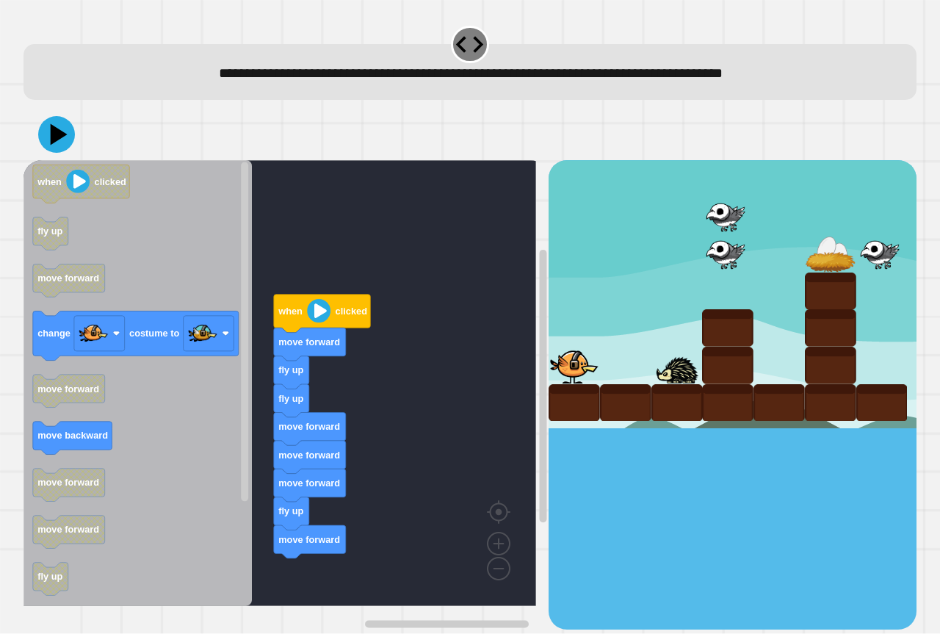
click at [349, 439] on div "when clicked move forward fly up fly up move forward move forward move forward …" at bounding box center [286, 394] width 525 height 469
click at [211, 397] on icon "when clicked fly up move forward change costume to move forward move backward m…" at bounding box center [138, 383] width 228 height 446
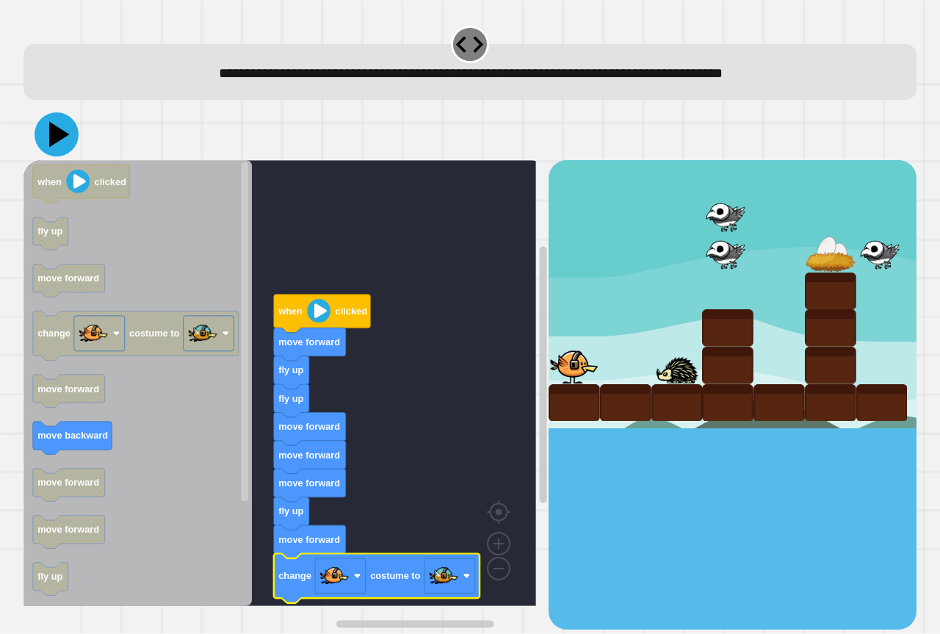
click at [65, 142] on icon at bounding box center [57, 134] width 44 height 44
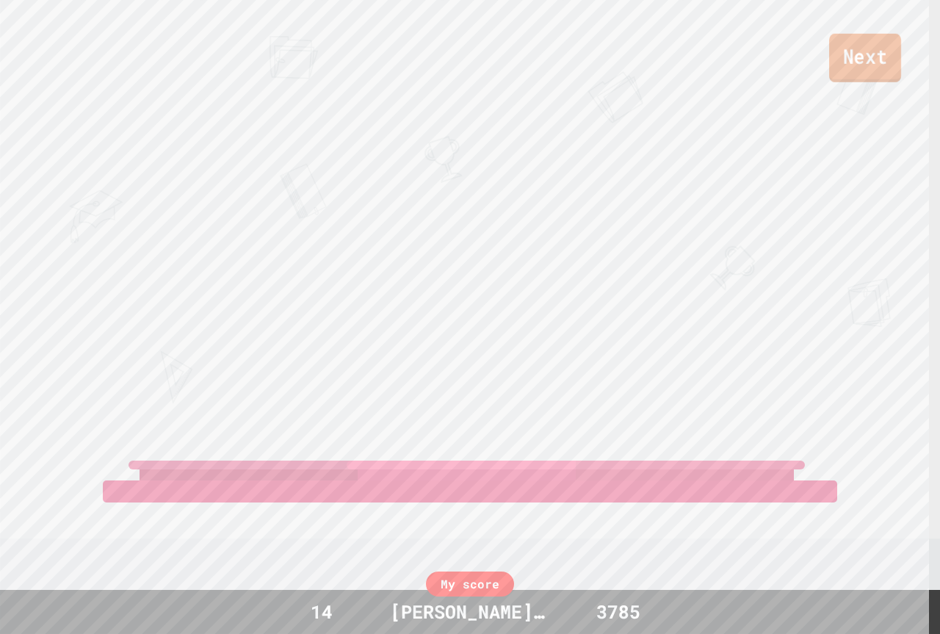
click at [859, 54] on link "Next" at bounding box center [865, 58] width 72 height 48
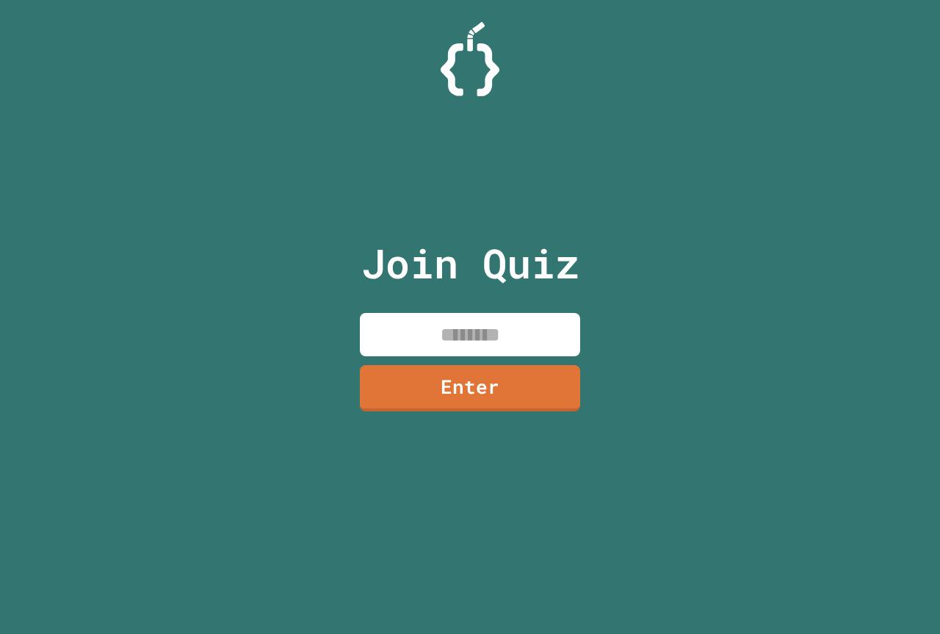
drag, startPoint x: 513, startPoint y: 331, endPoint x: 516, endPoint y: 324, distance: 7.6
click at [514, 329] on input at bounding box center [470, 334] width 220 height 43
paste input "********"
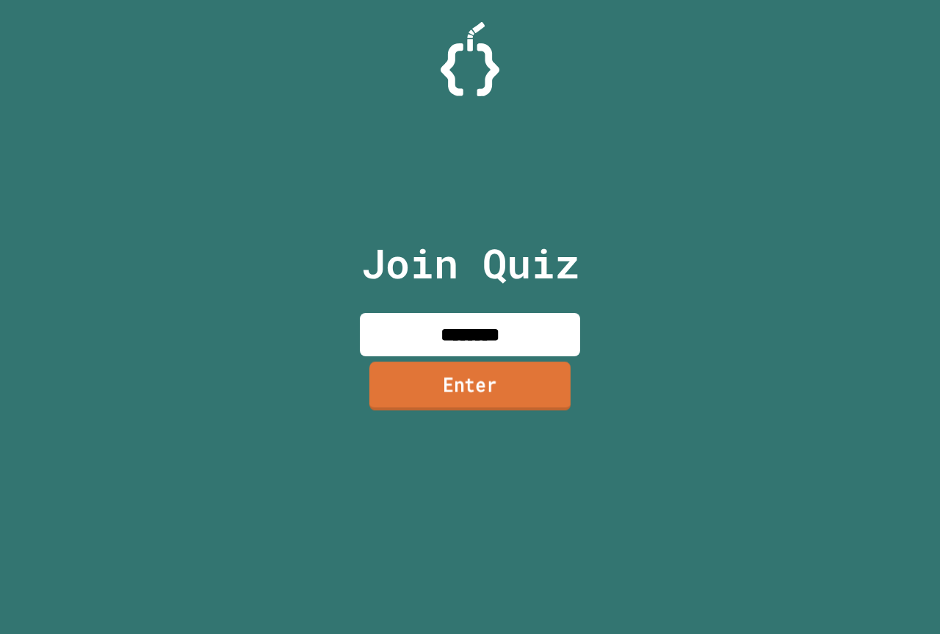
type input "********"
drag, startPoint x: 522, startPoint y: 371, endPoint x: 522, endPoint y: 383, distance: 12.5
click at [522, 383] on link "Enter" at bounding box center [469, 385] width 201 height 48
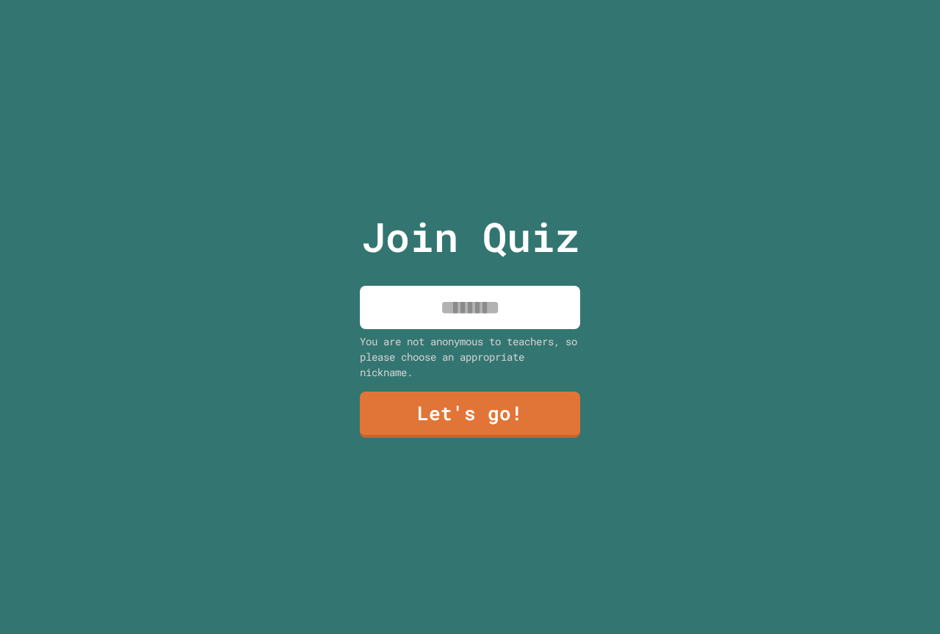
click at [497, 292] on input at bounding box center [470, 307] width 220 height 43
type input "******"
click at [538, 417] on link "Let's go!" at bounding box center [470, 413] width 220 height 48
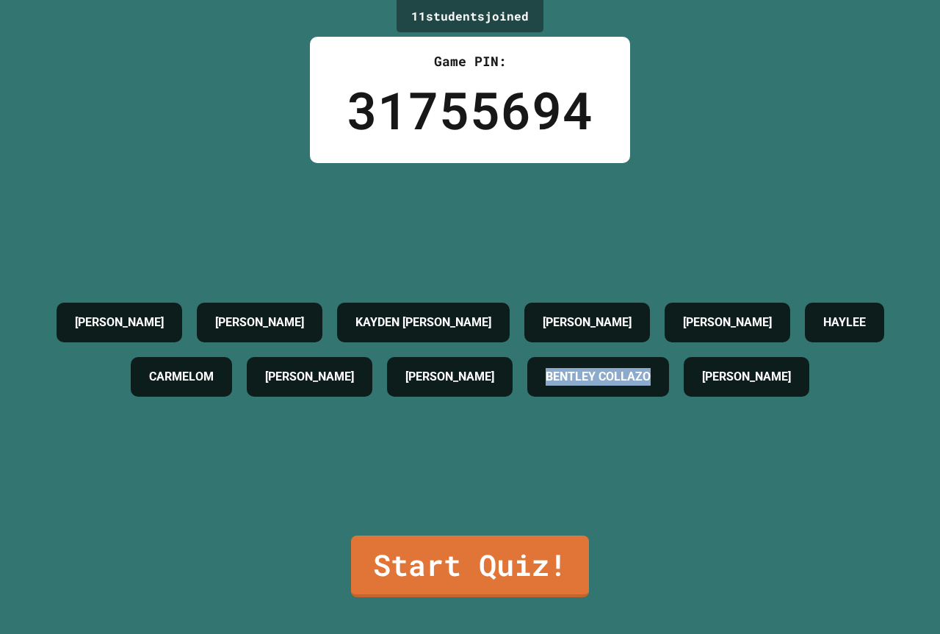
drag, startPoint x: 569, startPoint y: 369, endPoint x: 827, endPoint y: 389, distance: 258.6
click at [827, 389] on div "DECLAN TROJANWS CESLEY STEVENS KAYDEN DECKER PAYTON WINDON EMERIE MEADE HAYLEE …" at bounding box center [470, 349] width 867 height 109
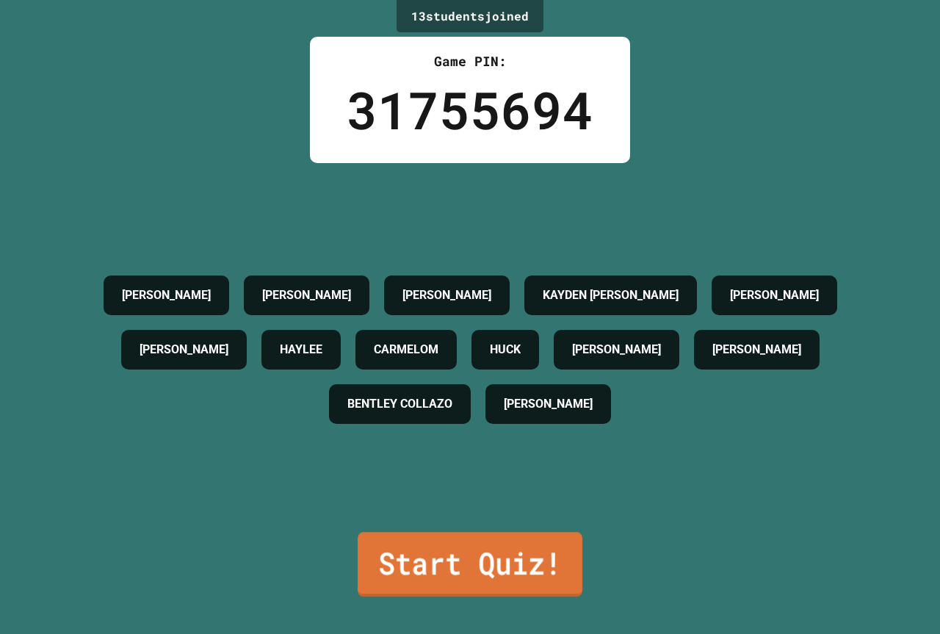
click at [502, 575] on link "Start Quiz!" at bounding box center [470, 564] width 225 height 65
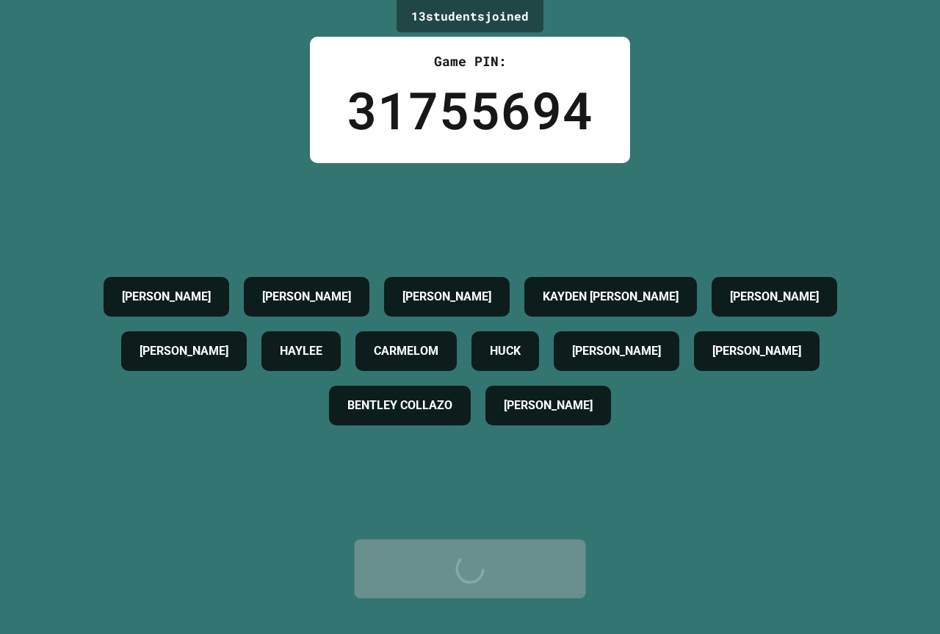
click at [502, 546] on div "Start Quiz!" at bounding box center [470, 568] width 189 height 44
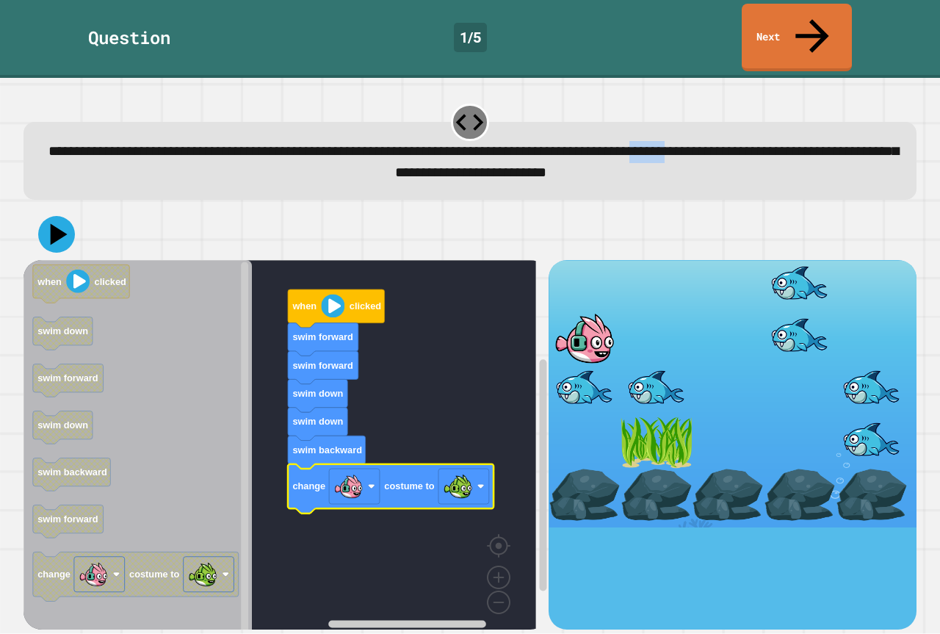
drag, startPoint x: 51, startPoint y: 132, endPoint x: 347, endPoint y: 373, distance: 382.2
click at [306, 253] on div "**********" at bounding box center [470, 365] width 903 height 537
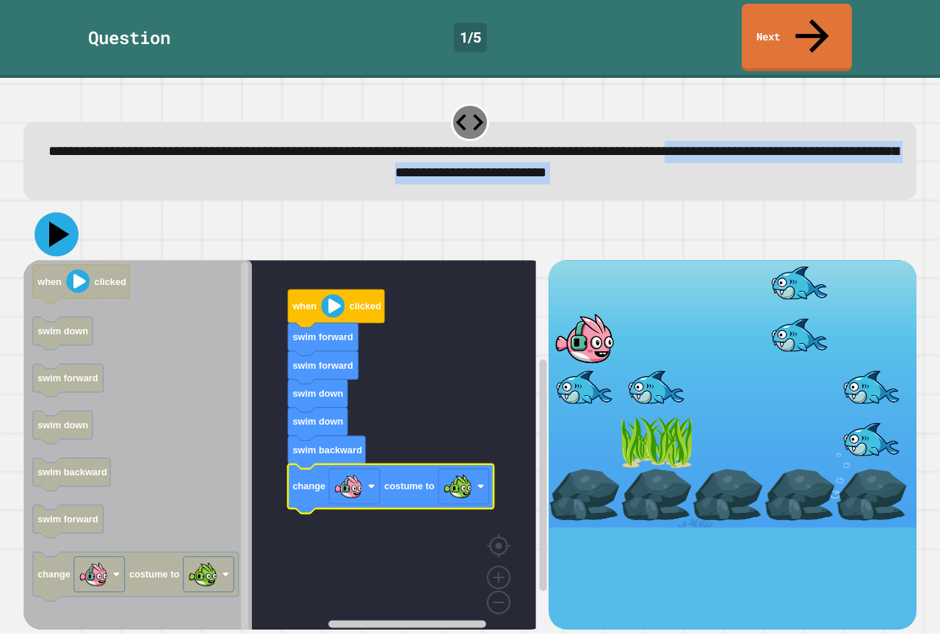
drag, startPoint x: 49, startPoint y: 197, endPoint x: 55, endPoint y: 187, distance: 11.2
click at [51, 212] on icon at bounding box center [57, 234] width 44 height 44
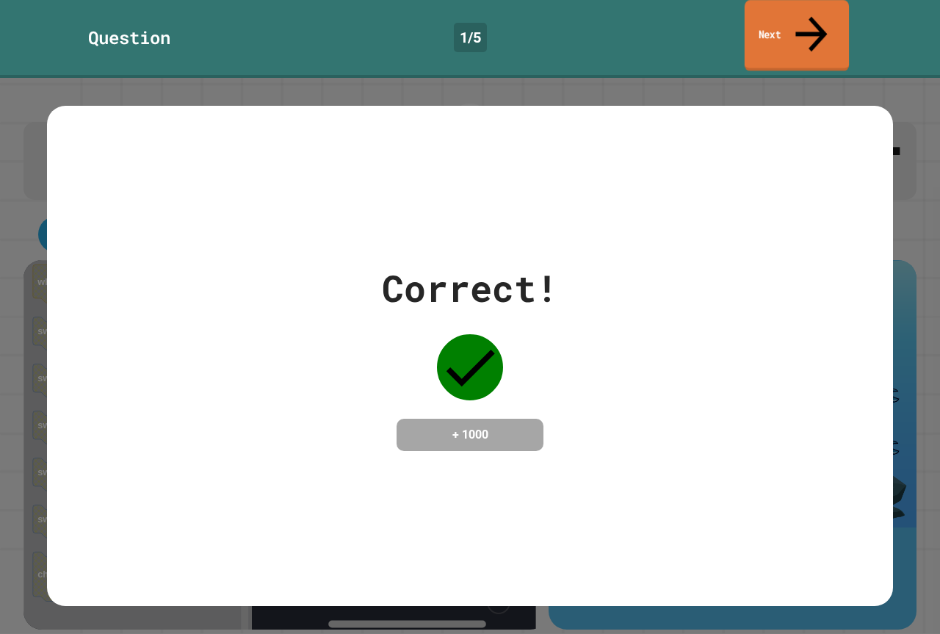
drag, startPoint x: 765, startPoint y: 13, endPoint x: 748, endPoint y: 0, distance: 22.0
click at [763, 12] on link "Next" at bounding box center [797, 35] width 104 height 71
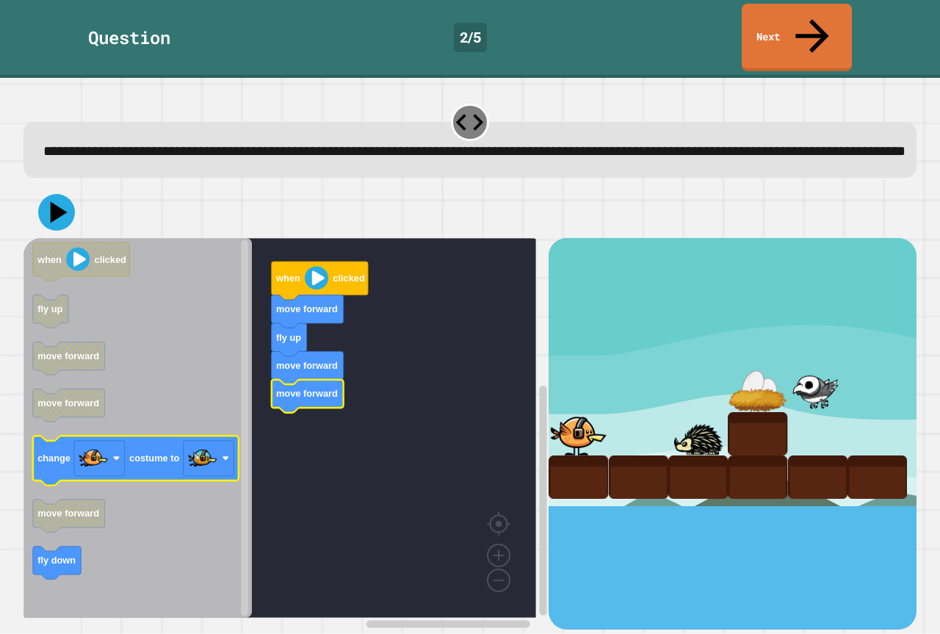
click at [177, 469] on icon "when clicked fly up move forward move forward change costume to move forward fl…" at bounding box center [138, 428] width 228 height 380
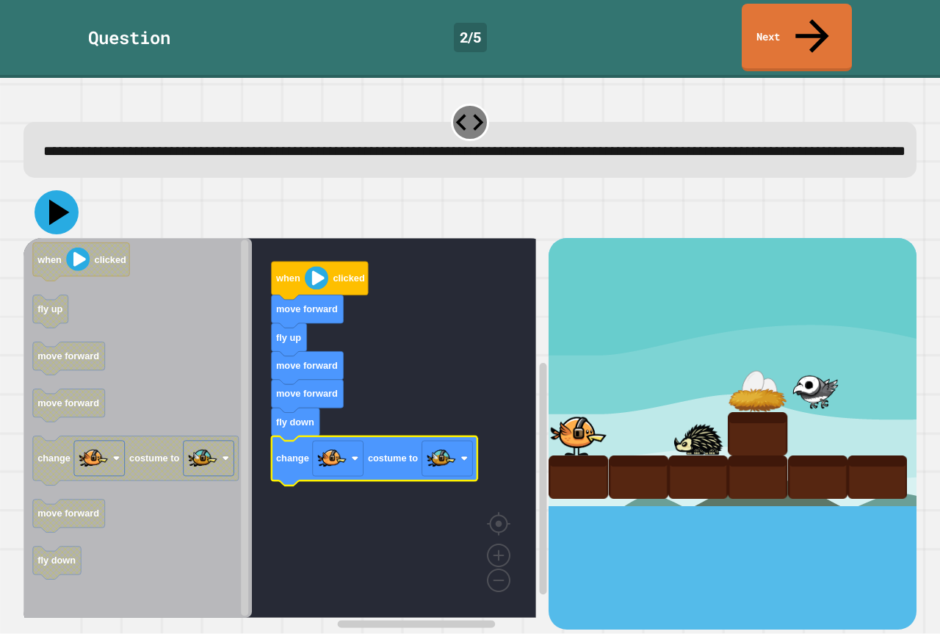
click at [61, 195] on icon at bounding box center [57, 212] width 44 height 44
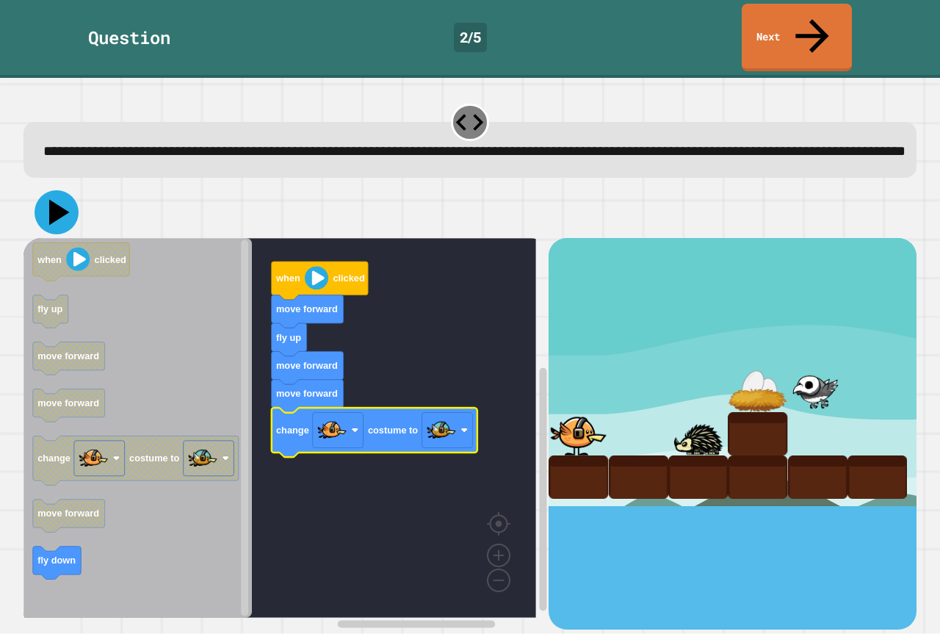
click at [62, 207] on icon at bounding box center [57, 212] width 44 height 44
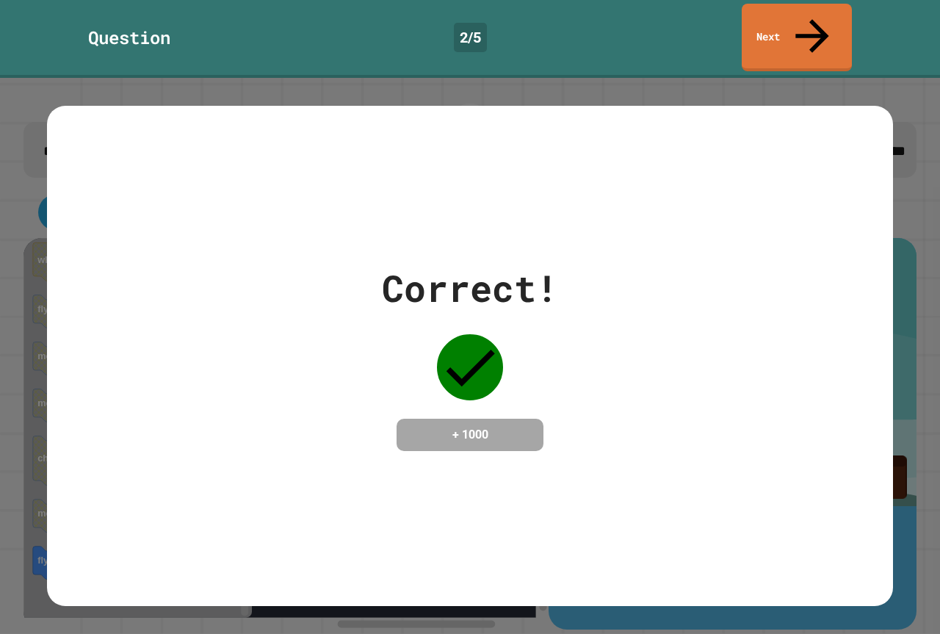
drag, startPoint x: 784, startPoint y: 320, endPoint x: 744, endPoint y: 264, distance: 67.9
click at [746, 300] on div "Correct! + 1000" at bounding box center [470, 356] width 846 height 190
click at [793, 22] on link "Next" at bounding box center [796, 34] width 97 height 71
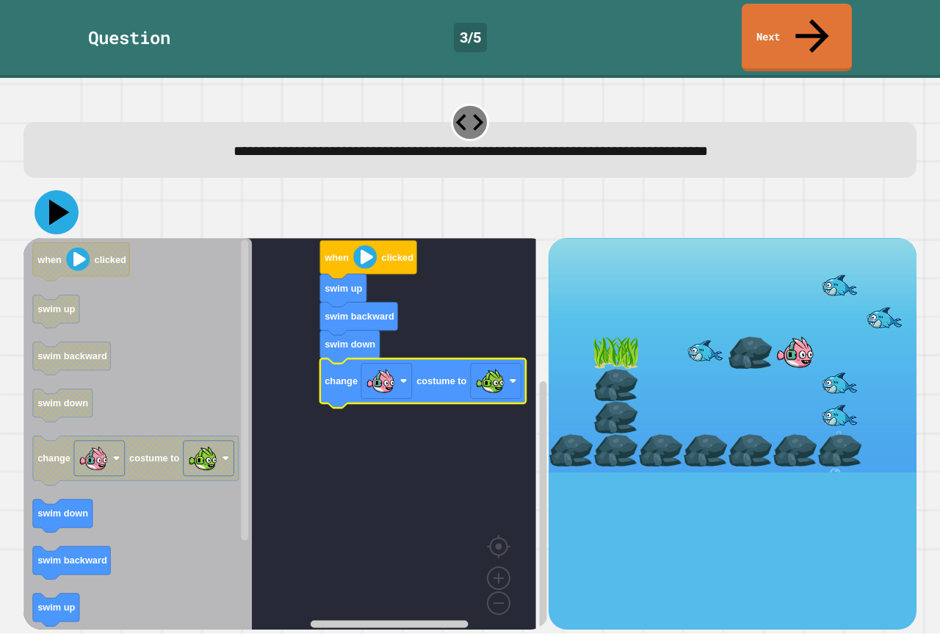
click at [54, 200] on icon at bounding box center [59, 213] width 21 height 26
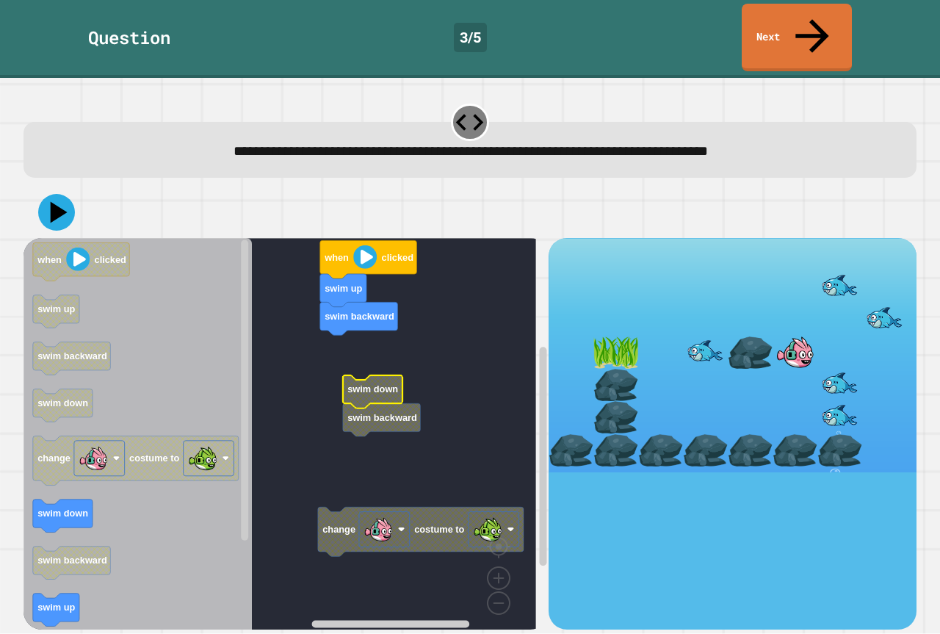
click at [389, 380] on g "change costume to when clicked swim up swim backward swim down swim backward" at bounding box center [291, 439] width 534 height 403
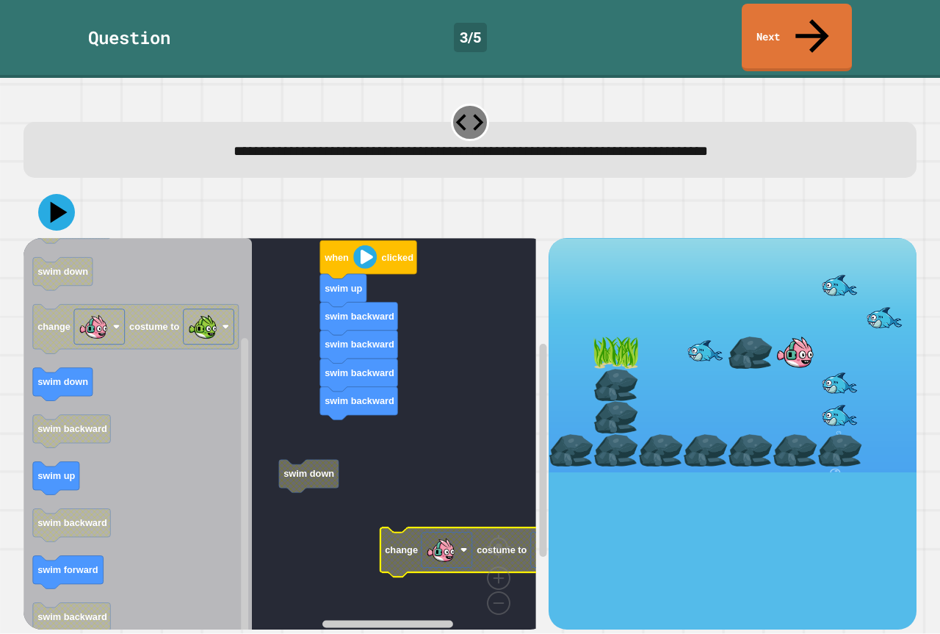
click at [61, 339] on icon "when clicked swim up swim backward swim down change costume to swim down swim b…" at bounding box center [138, 439] width 228 height 403
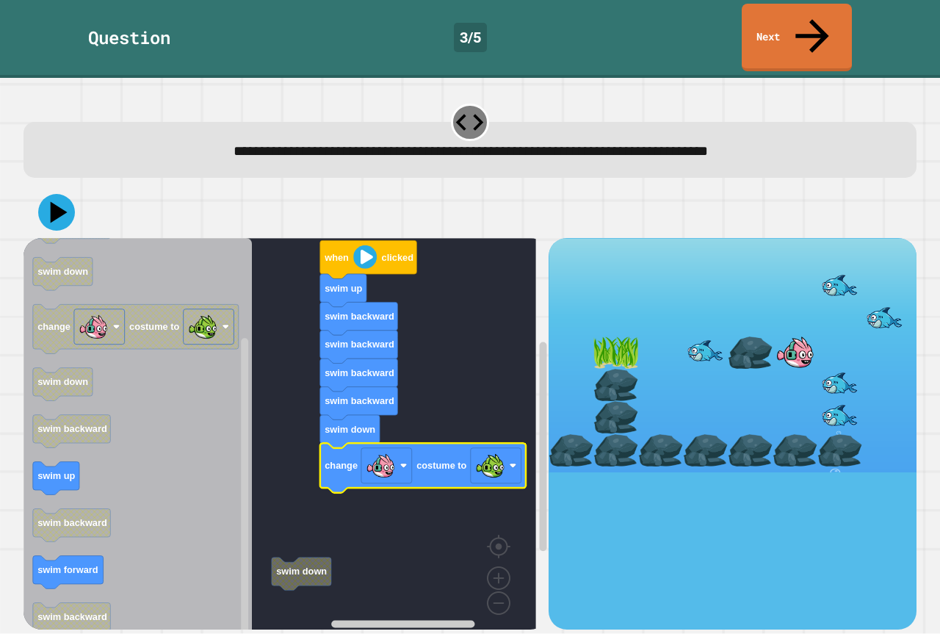
click at [370, 245] on image "Blockly Workspace" at bounding box center [365, 257] width 24 height 24
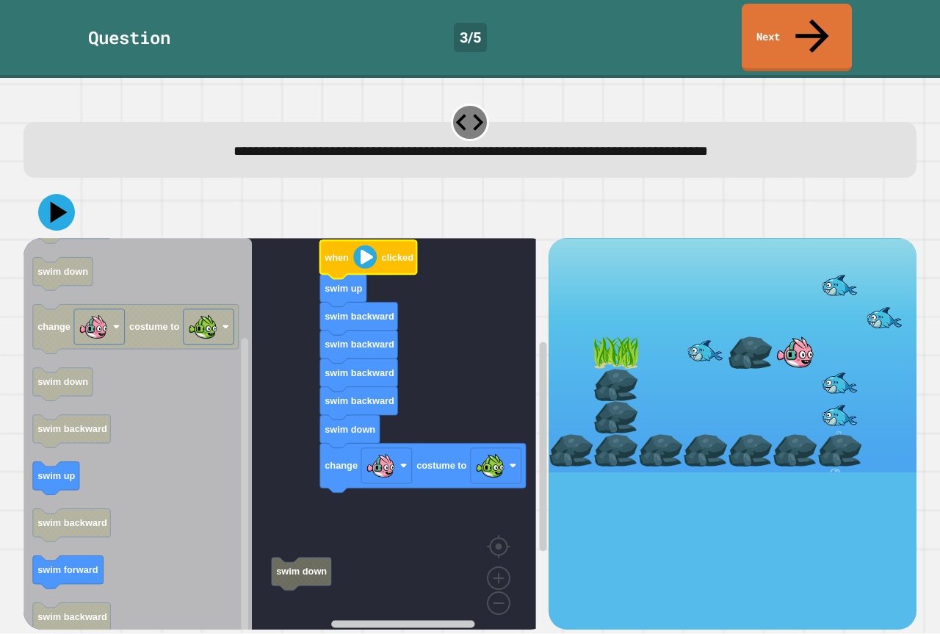
click at [366, 245] on image "Blockly Workspace" at bounding box center [365, 257] width 24 height 24
click at [44, 190] on icon at bounding box center [57, 212] width 44 height 44
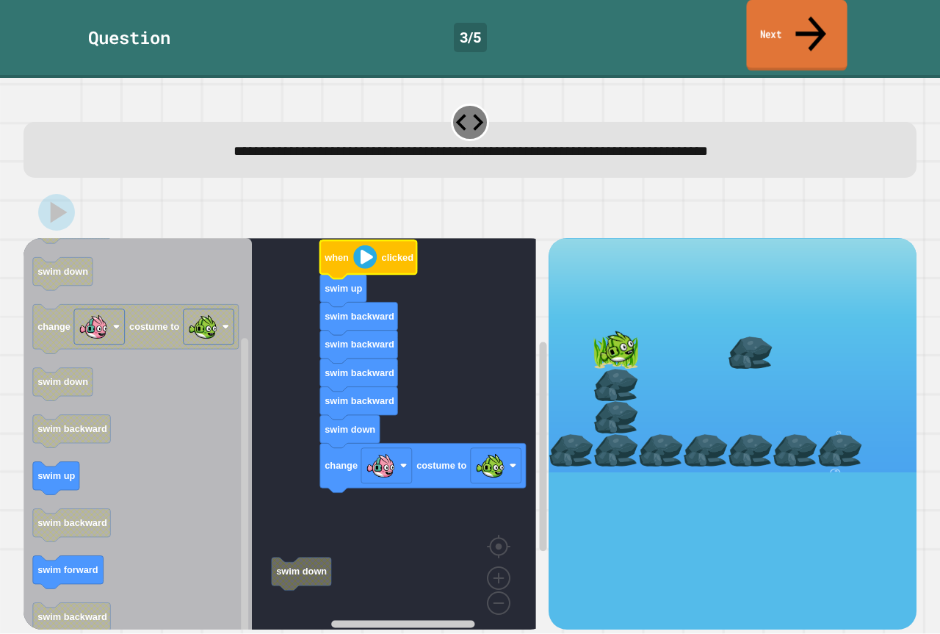
click at [811, 23] on icon at bounding box center [811, 33] width 46 height 52
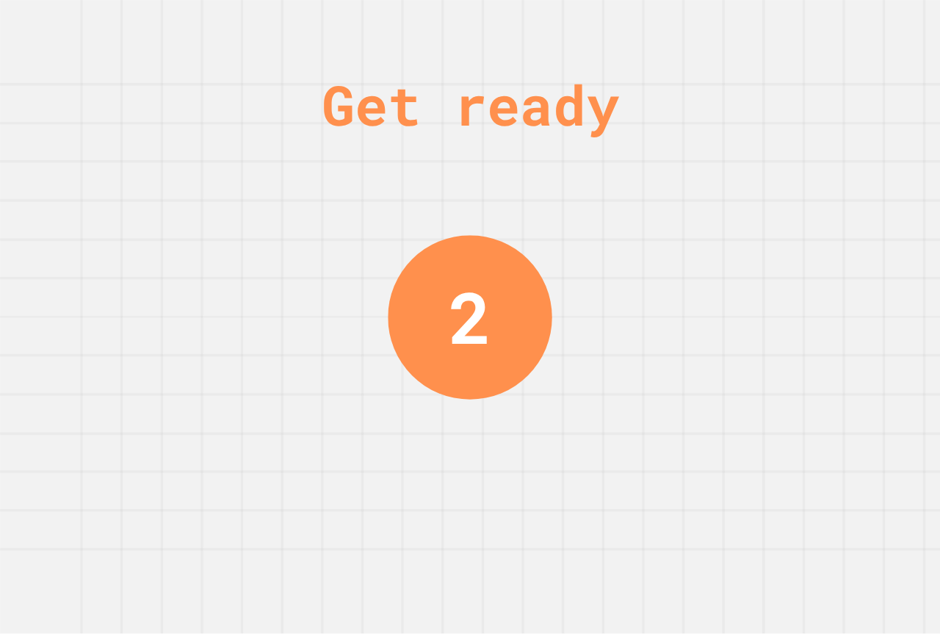
click at [558, 276] on div "Get ready 2" at bounding box center [470, 317] width 940 height 634
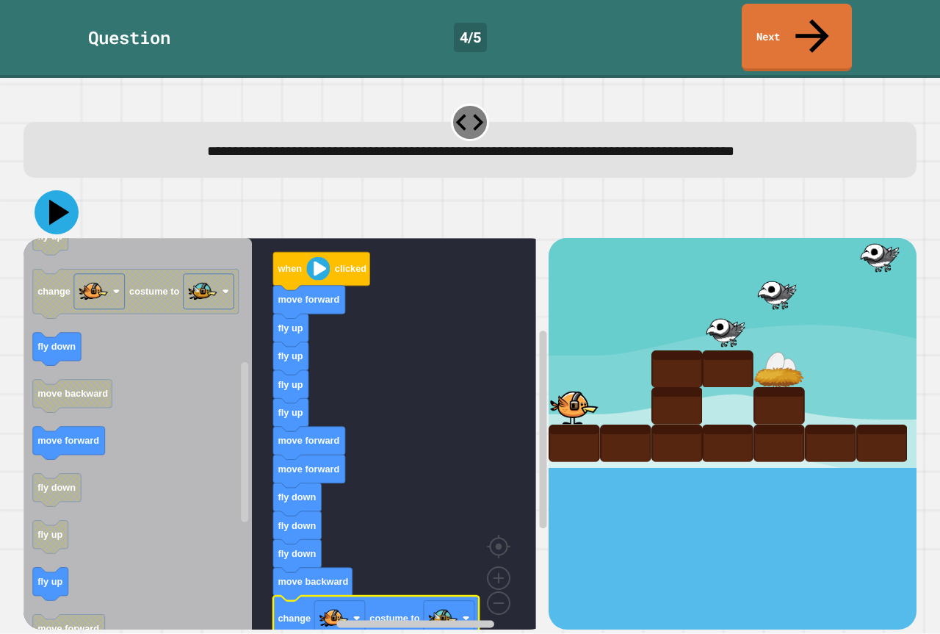
click at [68, 190] on icon at bounding box center [57, 212] width 44 height 44
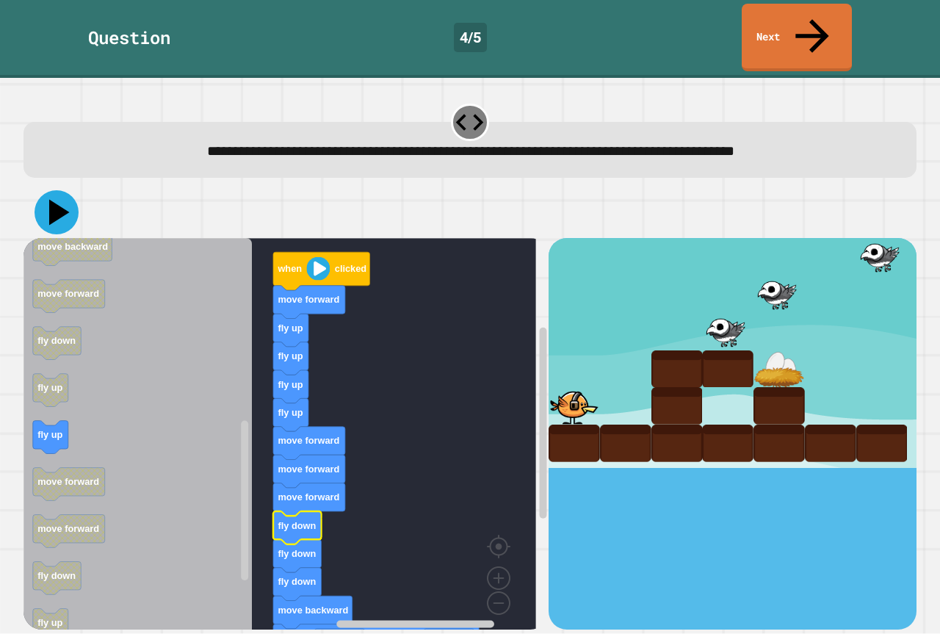
click at [48, 194] on icon at bounding box center [57, 212] width 44 height 44
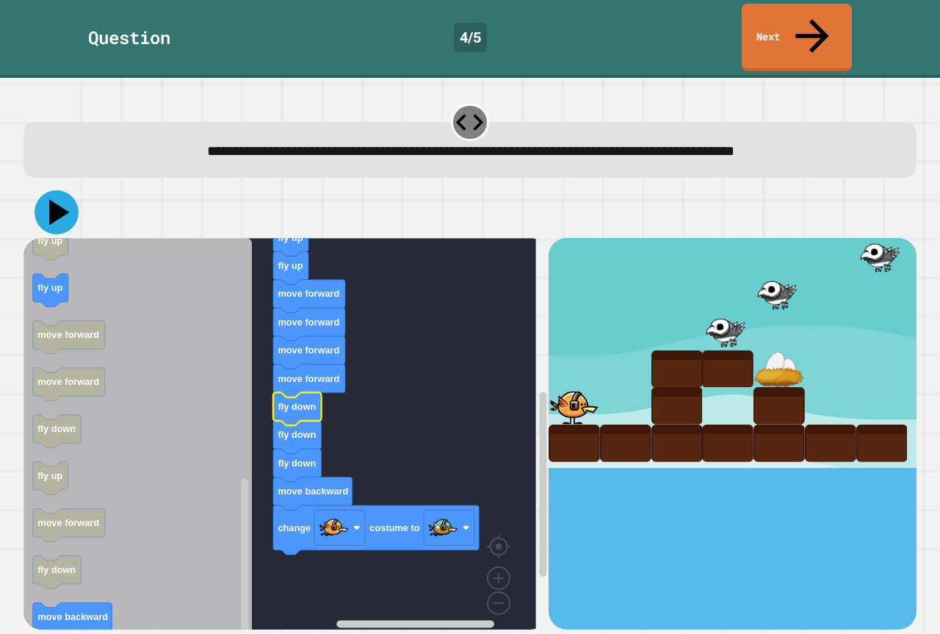
click at [59, 200] on icon at bounding box center [59, 213] width 21 height 26
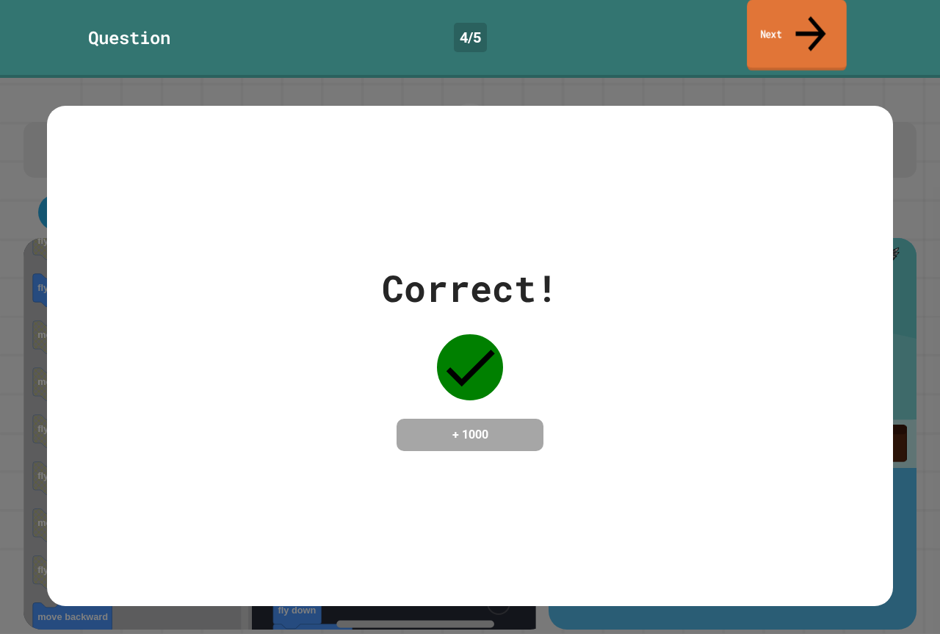
click at [823, 18] on link "Next" at bounding box center [797, 35] width 100 height 71
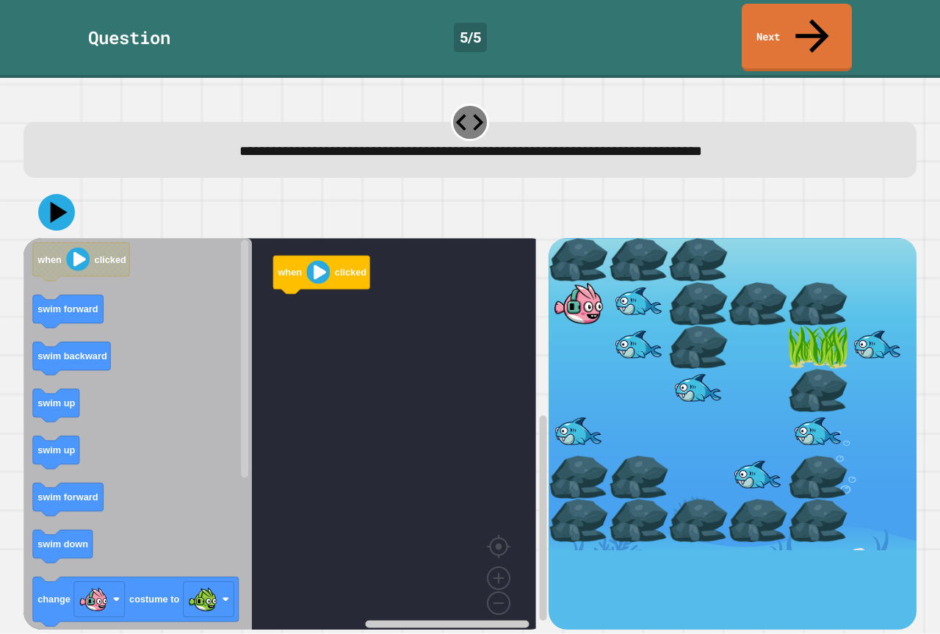
click at [451, 104] on div at bounding box center [469, 122] width 37 height 37
click at [453, 106] on icon at bounding box center [469, 122] width 33 height 33
click at [779, 21] on link "Next" at bounding box center [796, 36] width 113 height 71
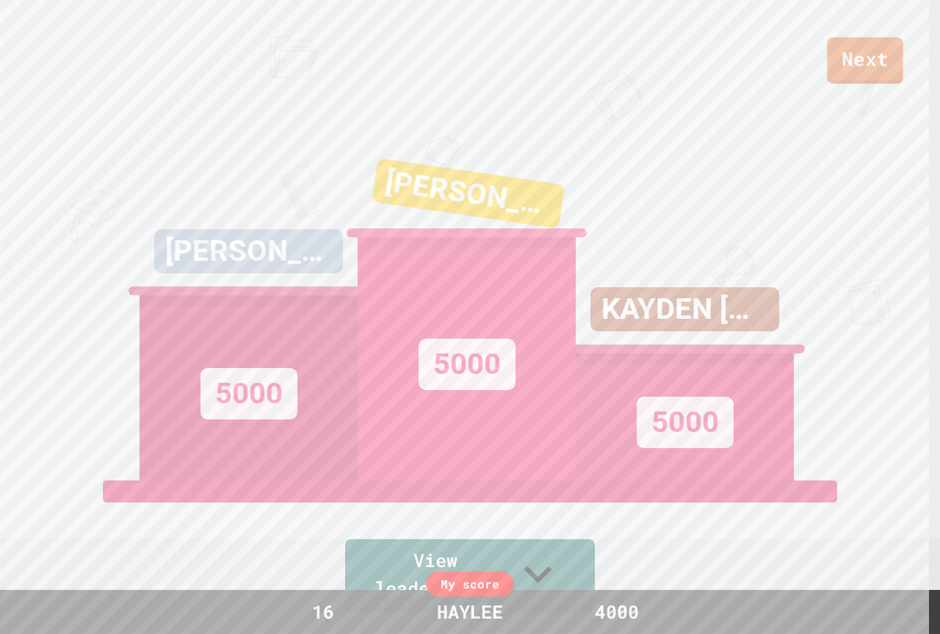
click at [824, 65] on div "Next" at bounding box center [470, 41] width 940 height 83
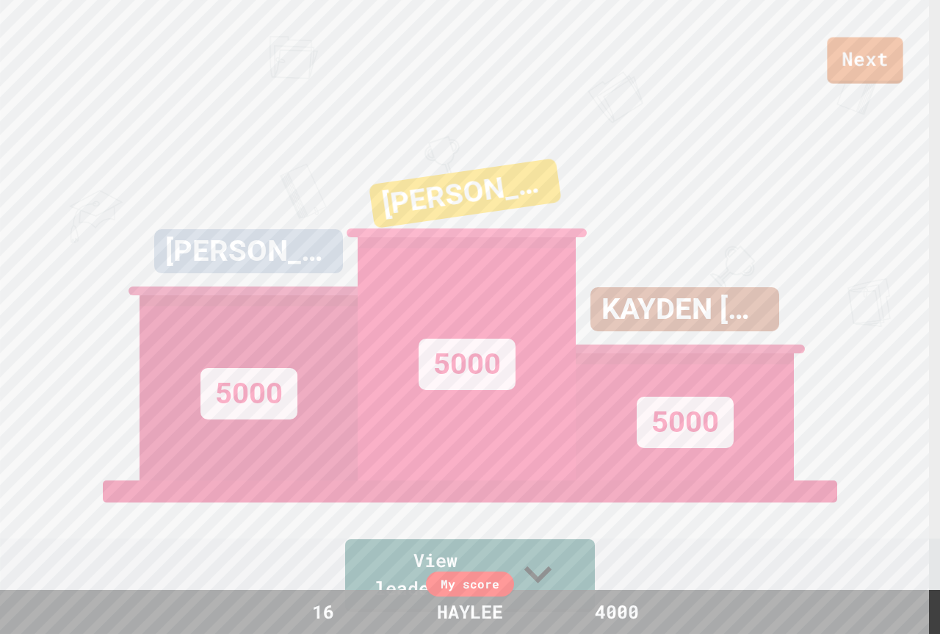
drag, startPoint x: 939, startPoint y: 47, endPoint x: 919, endPoint y: 58, distance: 23.3
click at [939, 48] on div "Next" at bounding box center [470, 41] width 940 height 83
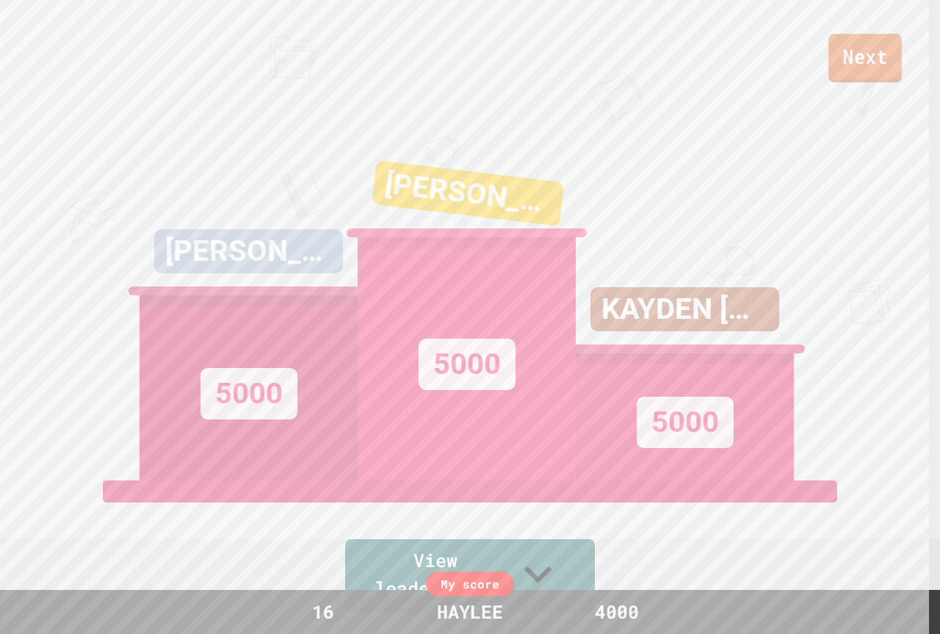
click at [833, 76] on link "Next" at bounding box center [865, 58] width 73 height 48
